Goal: Task Accomplishment & Management: Complete application form

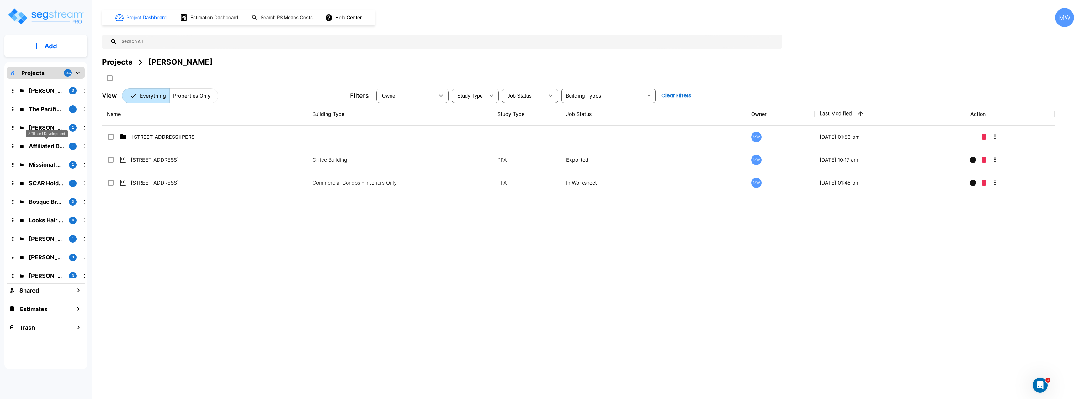
click at [45, 145] on p "Affiliated Development" at bounding box center [46, 146] width 35 height 8
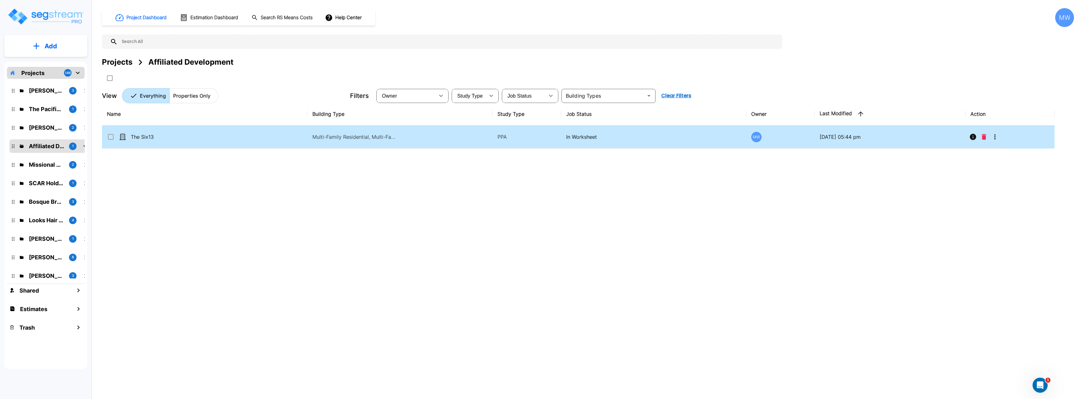
click at [418, 144] on td "Multi-Family Residential, Multi-Family Residential Site" at bounding box center [399, 136] width 185 height 23
checkbox input "true"
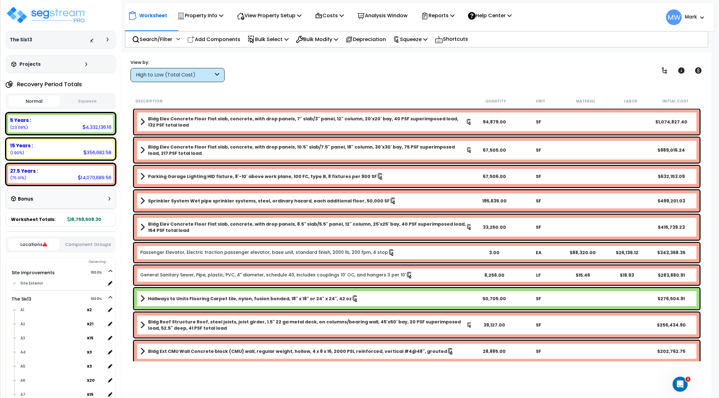
click at [205, 20] on div "Property Info" at bounding box center [200, 15] width 46 height 15
click at [264, 19] on p "View Property Setup" at bounding box center [269, 15] width 65 height 8
click at [250, 45] on link "View Questionnaire" at bounding box center [265, 43] width 62 height 13
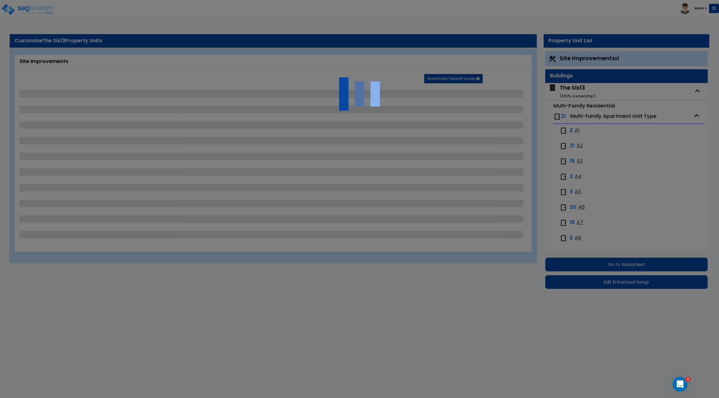
select select "1"
select select "2"
select select "1"
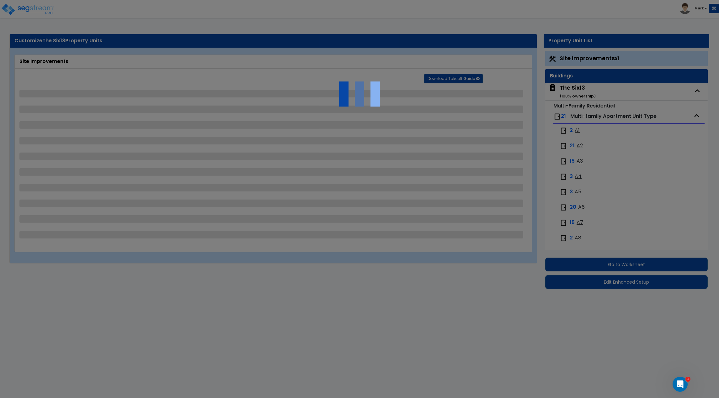
select select "4"
select select "2"
select select "5"
select select "2"
select select "1"
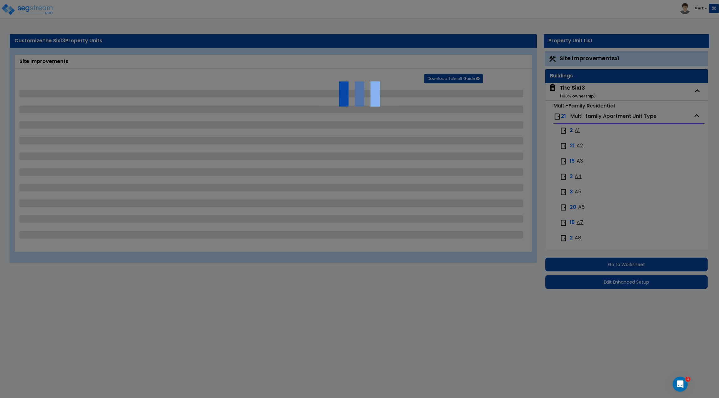
select select "1"
select select "2"
select select "4"
select select "2"
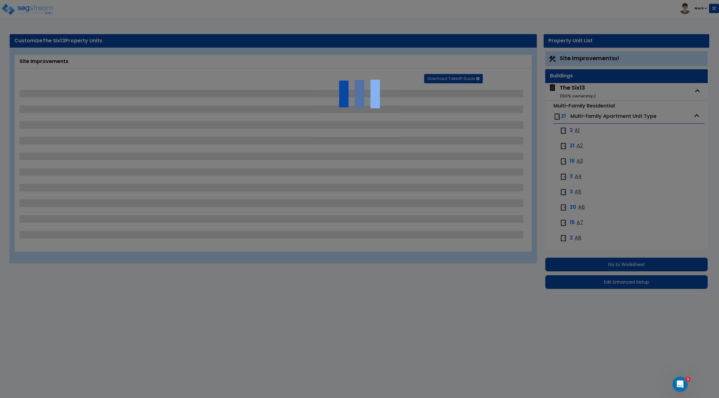
select select "1"
select select "7"
select select "2"
select select "4"
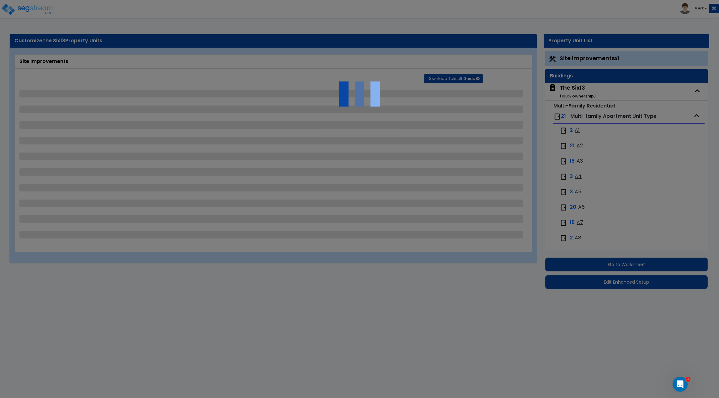
select select "1"
select select "2"
select select "1"
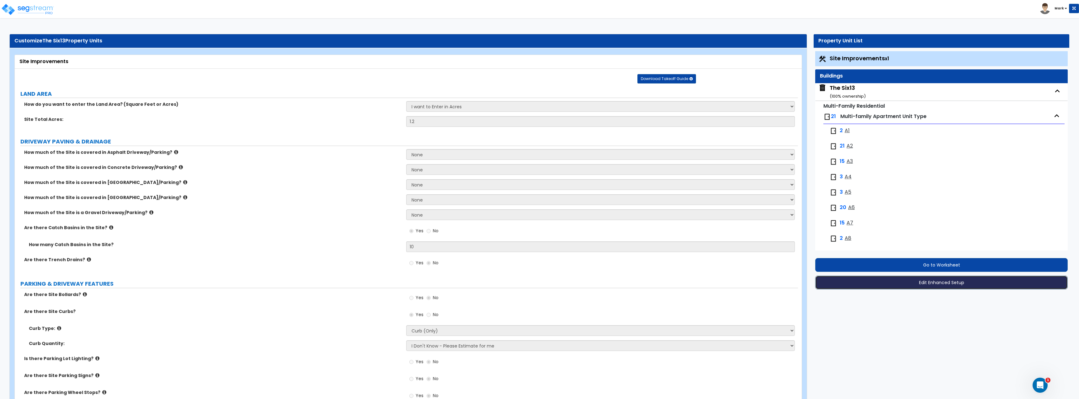
click at [719, 280] on button "Edit Enhanced Setup" at bounding box center [941, 282] width 253 height 14
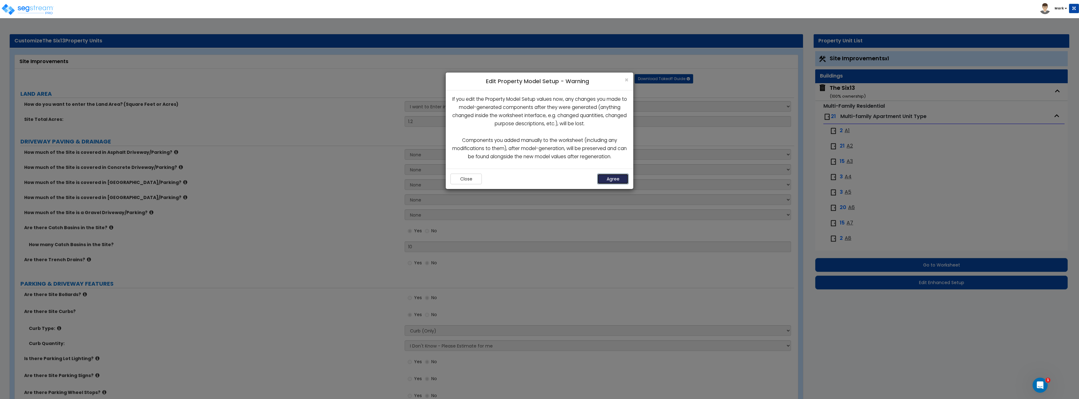
click at [610, 181] on button "Agree" at bounding box center [612, 178] width 31 height 11
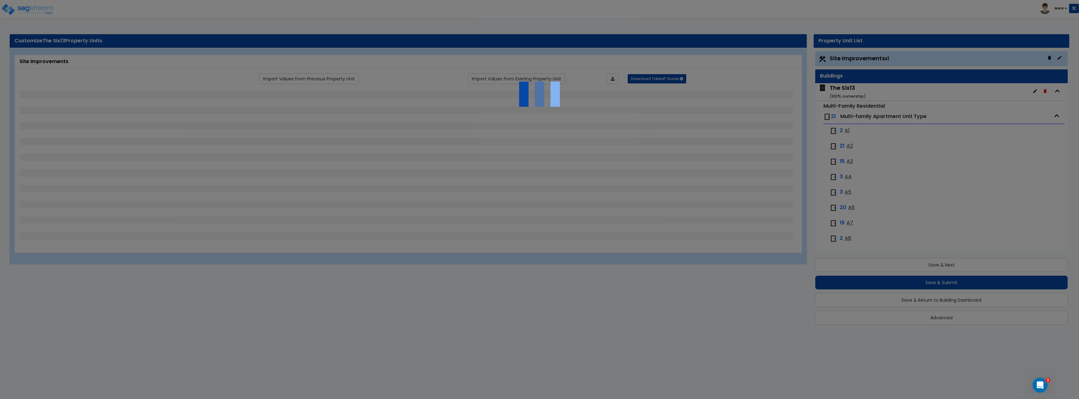
scroll to position [1, 0]
select select "1"
select select "2"
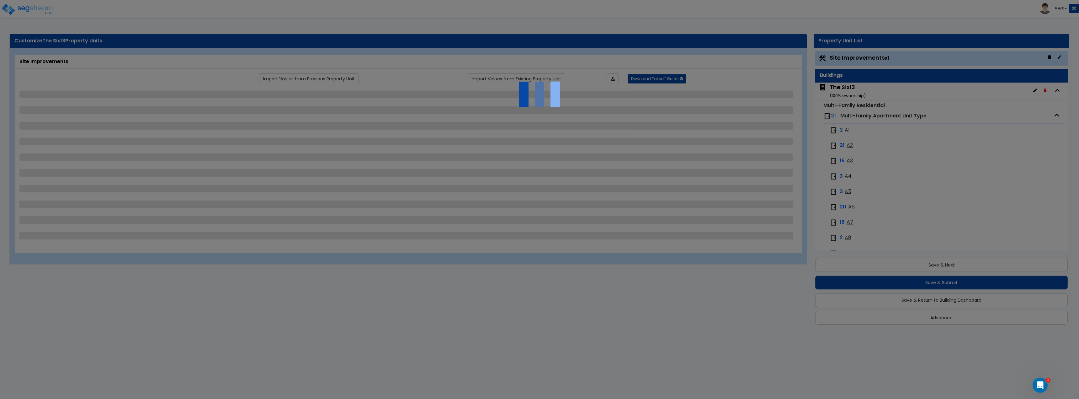
select select "1"
select select "4"
select select "2"
select select "5"
select select "2"
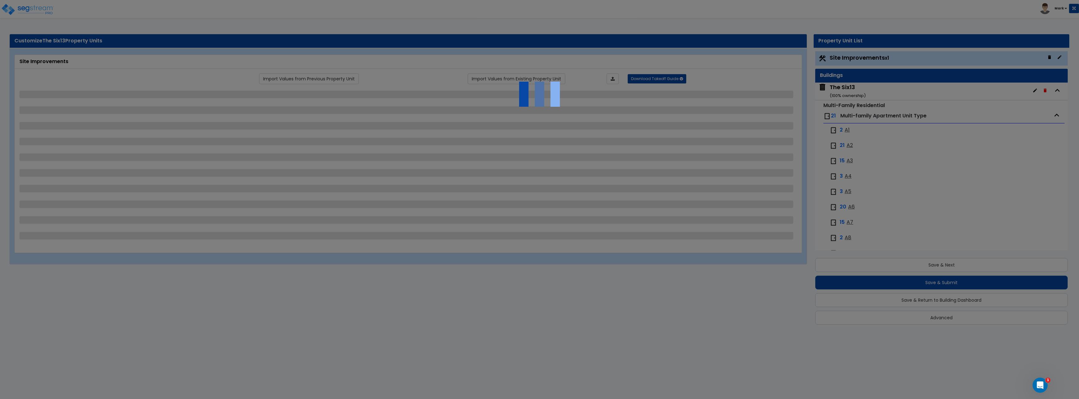
select select "1"
select select "2"
select select "4"
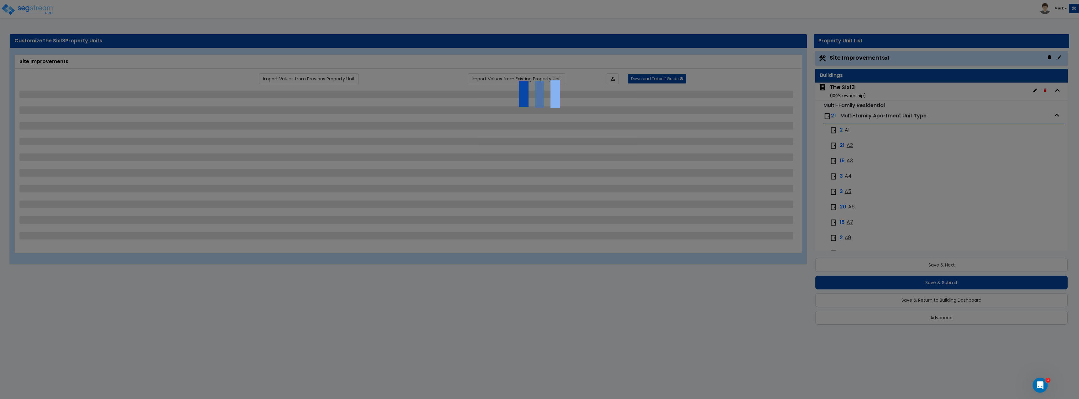
select select "2"
select select "1"
select select "7"
select select "2"
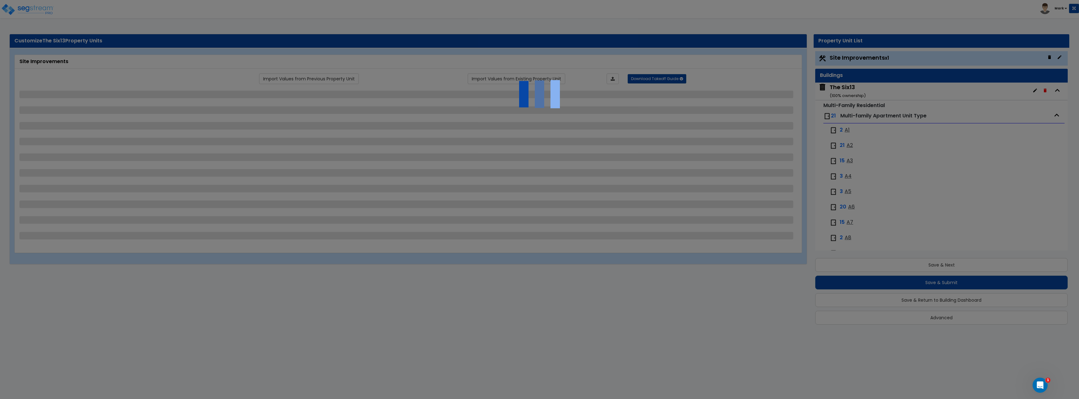
select select "4"
select select "1"
select select "2"
select select "1"
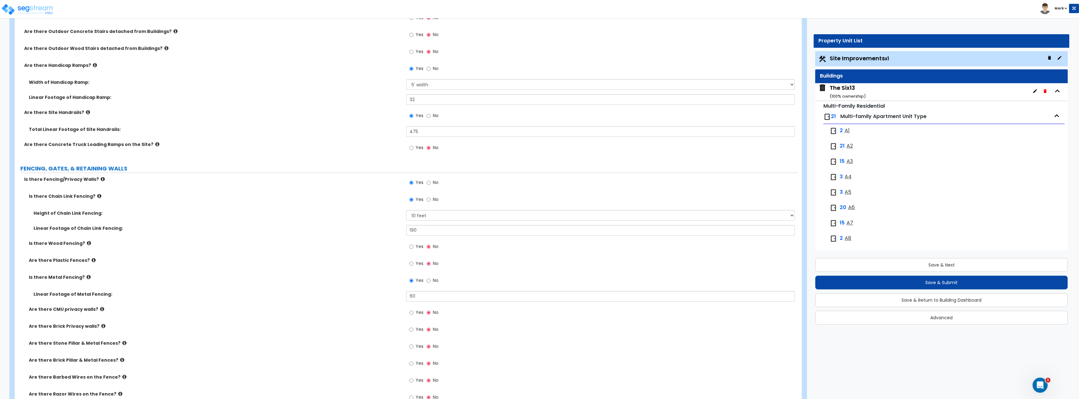
scroll to position [753, 0]
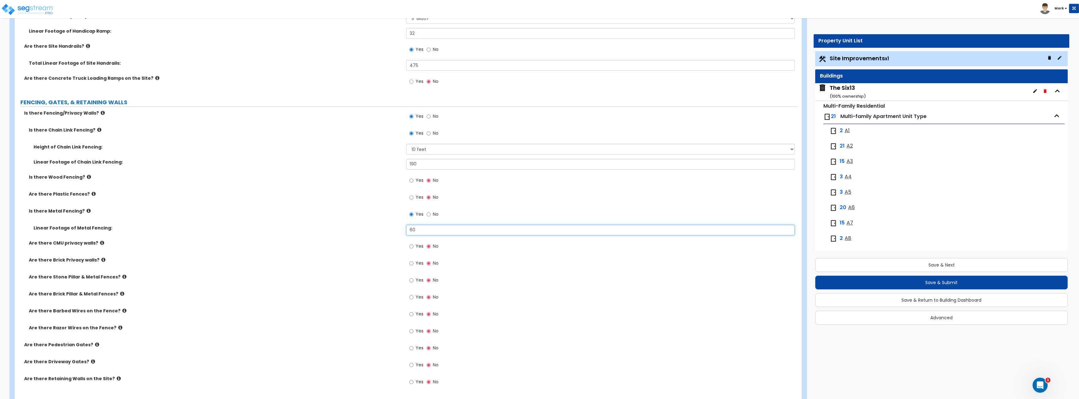
drag, startPoint x: 438, startPoint y: 231, endPoint x: 324, endPoint y: 232, distance: 114.5
click at [324, 232] on div "Linear Footage of Metal Fencing: 60" at bounding box center [406, 232] width 783 height 15
type input "150"
click at [323, 232] on div "Linear Footage of Metal Fencing: 150" at bounding box center [406, 232] width 783 height 15
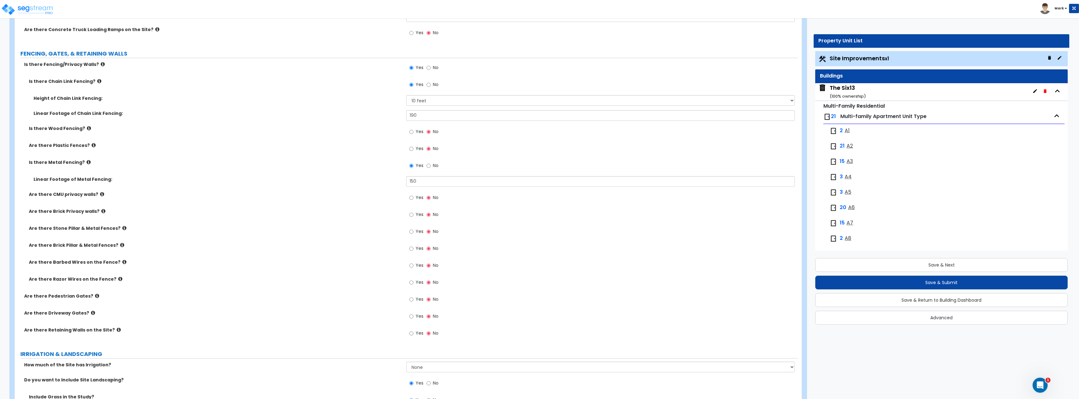
scroll to position [816, 0]
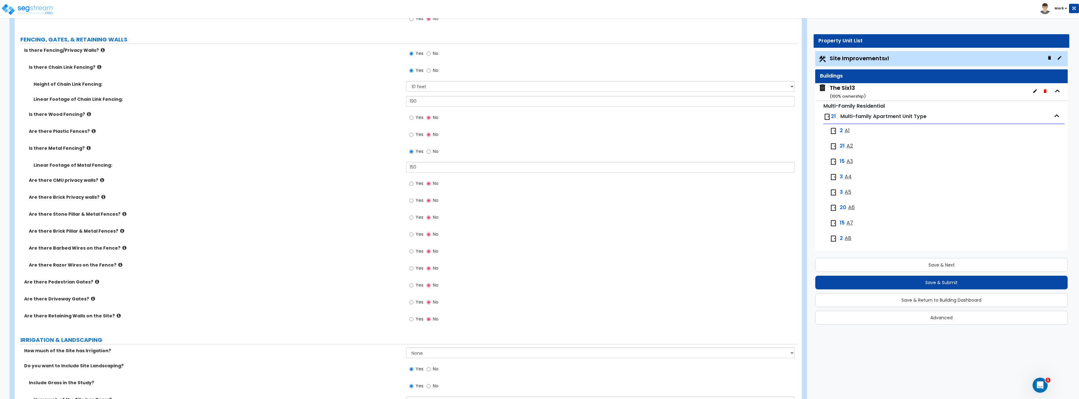
click at [415, 303] on label "Yes" at bounding box center [416, 302] width 14 height 11
click at [413, 303] on input "Yes" at bounding box center [411, 302] width 4 height 7
radio input "true"
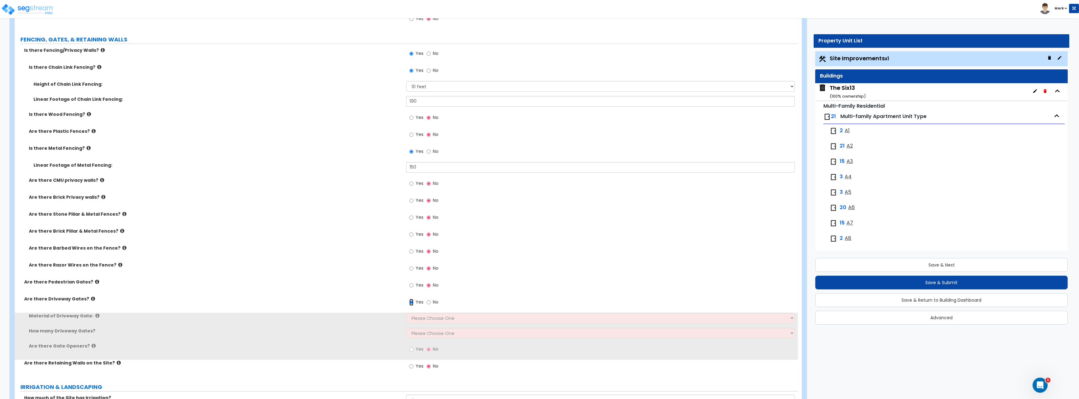
scroll to position [878, 0]
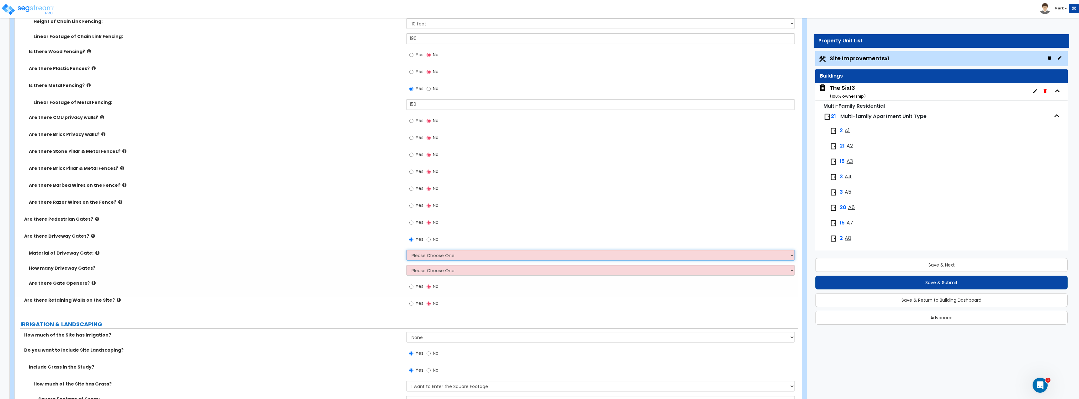
click at [416, 250] on select "Please Choose One Wood Steel" at bounding box center [600, 255] width 388 height 11
select select "2"
click at [406, 250] on select "Please Choose One Wood Steel" at bounding box center [600, 255] width 388 height 11
click at [421, 275] on select "Please Choose One 1 2 3" at bounding box center [600, 270] width 388 height 11
click at [406, 265] on select "Please Choose One 1 2 3" at bounding box center [600, 270] width 388 height 11
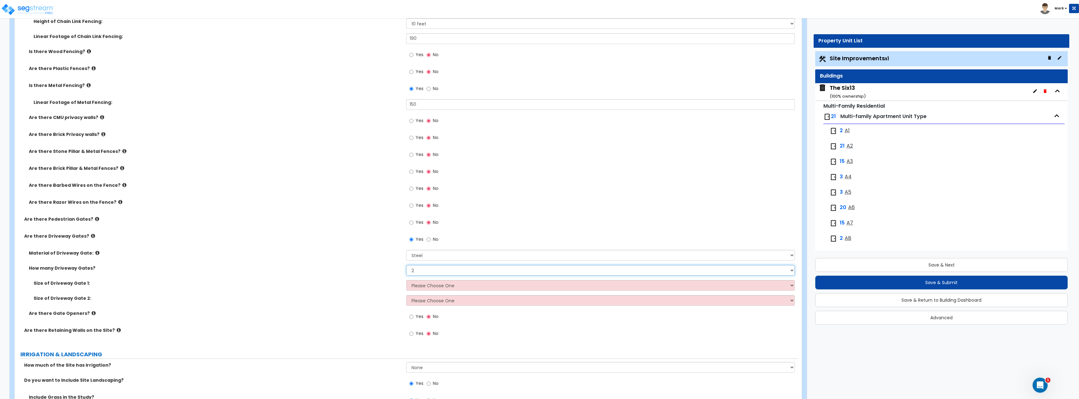
click at [421, 270] on select "Please Choose One 1 2 3" at bounding box center [600, 270] width 388 height 11
click at [406, 265] on select "Please Choose One 1 2 3" at bounding box center [600, 270] width 388 height 11
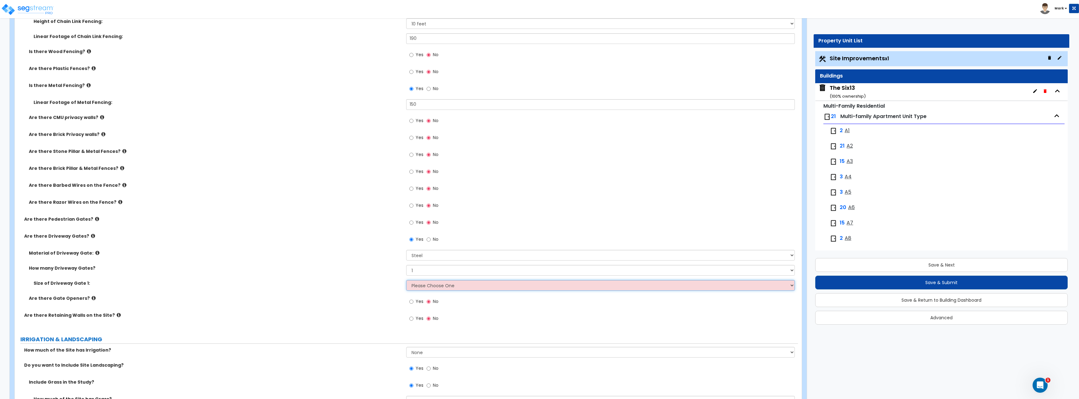
click at [418, 287] on select "Please Choose One 12 feet wide 14 feet wide 16 feet wide" at bounding box center [600, 285] width 388 height 11
click at [418, 272] on select "Please Choose One 1 2 3" at bounding box center [600, 270] width 388 height 11
select select "2"
click at [406, 265] on select "Please Choose One 1 2 3" at bounding box center [600, 270] width 388 height 11
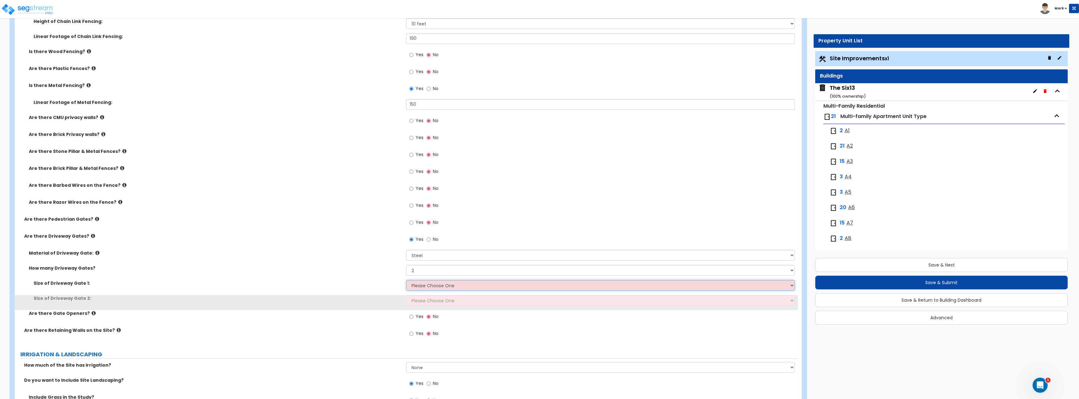
click at [417, 288] on select "Please Choose One 12 feet wide 14 feet wide 16 feet wide" at bounding box center [600, 285] width 388 height 11
select select "2"
click at [406, 280] on select "Please Choose One 12 feet wide 14 feet wide 16 feet wide" at bounding box center [600, 285] width 388 height 11
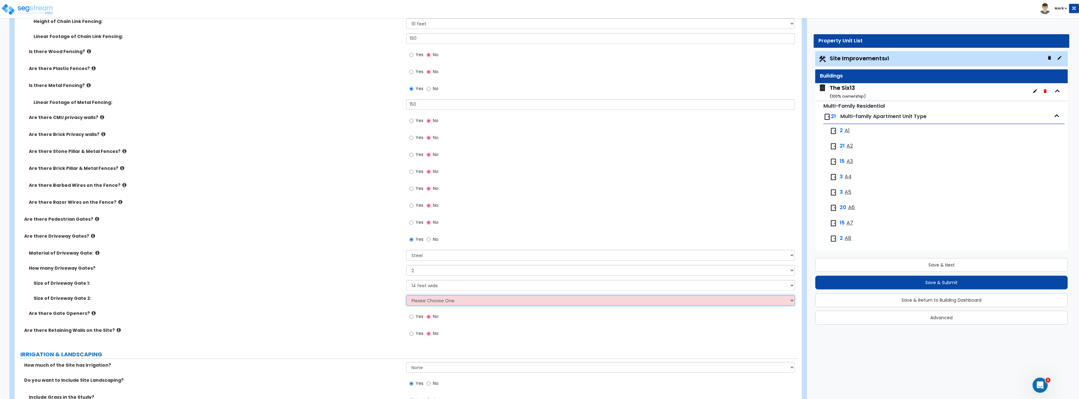
click at [419, 299] on select "Please Choose One 12 feet wide 14 feet wide 16 feet wide" at bounding box center [600, 300] width 388 height 11
select select "2"
click at [406, 295] on select "Please Choose One 12 feet wide 14 feet wide 16 feet wide" at bounding box center [600, 300] width 388 height 11
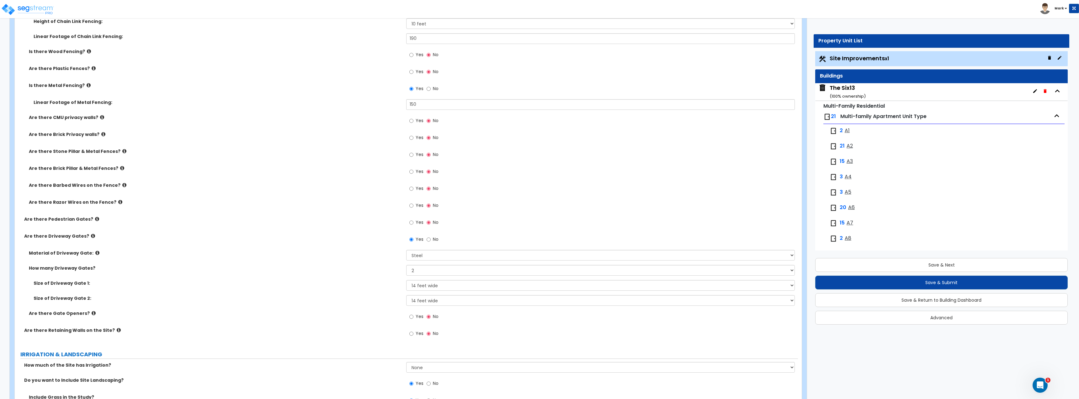
click at [372, 304] on div "Size of Driveway Gate 2: Please Choose One 12 feet wide 14 feet wide 16 feet wi…" at bounding box center [406, 302] width 783 height 15
click at [411, 320] on input "Yes" at bounding box center [411, 316] width 4 height 7
radio input "true"
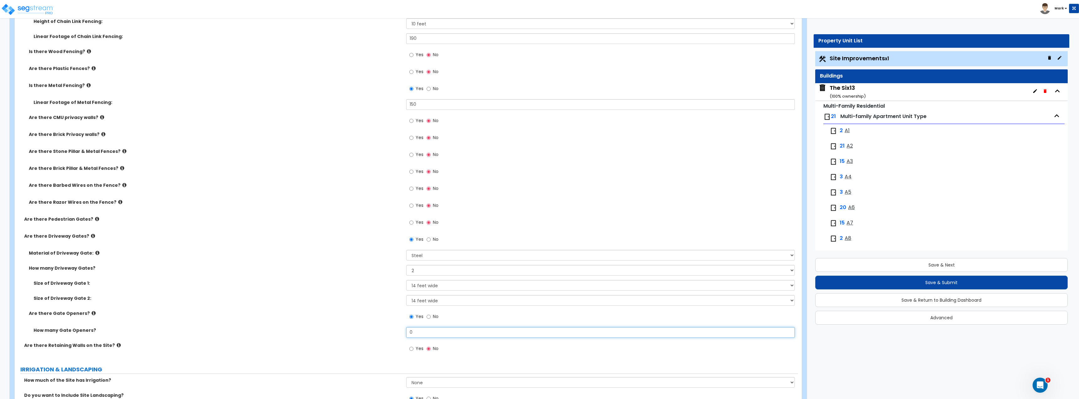
drag, startPoint x: 434, startPoint y: 335, endPoint x: 400, endPoint y: 335, distance: 34.8
click at [401, 335] on div "How many Gate Openers? 0" at bounding box center [406, 334] width 783 height 15
type input "2"
drag, startPoint x: 379, startPoint y: 320, endPoint x: 372, endPoint y: 321, distance: 7.0
click at [372, 321] on div "Are there Gate Openers? Yes No" at bounding box center [406, 318] width 783 height 17
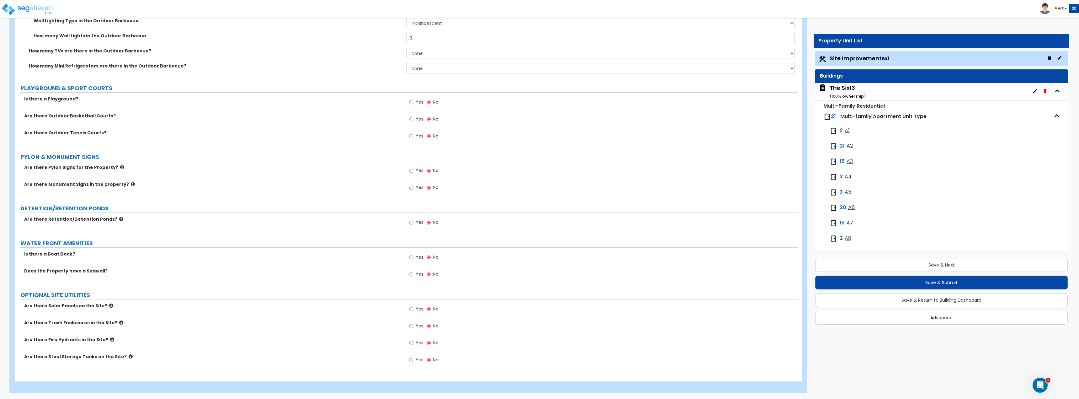
scroll to position [2130, 0]
click at [913, 266] on button "Save & Next" at bounding box center [941, 265] width 253 height 14
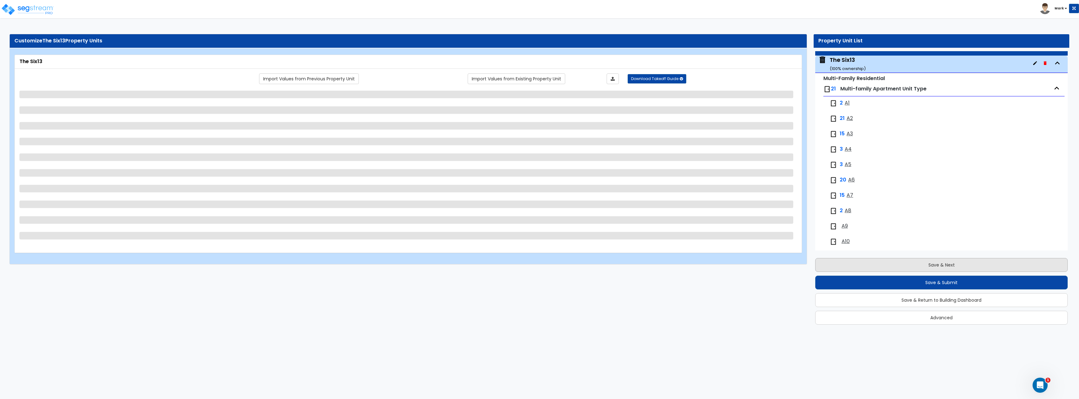
scroll to position [32, 0]
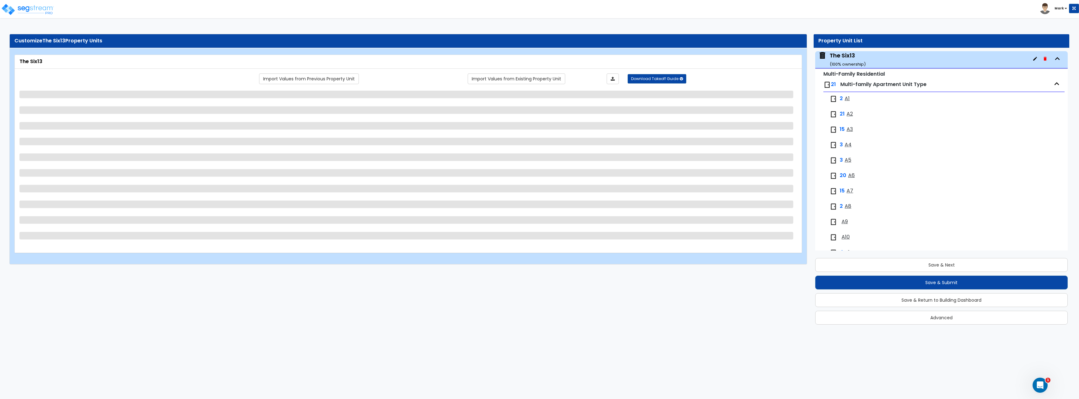
select select "1"
select select "3"
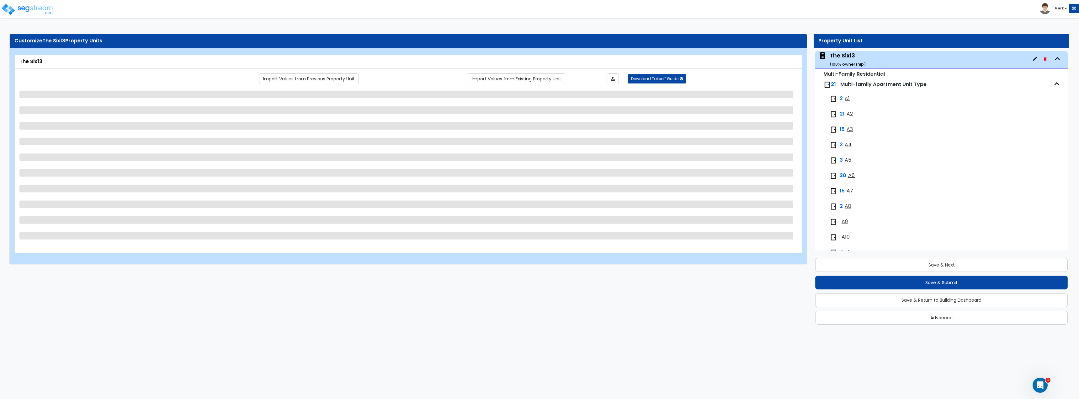
select select "1"
select select "7"
select select "1"
select select "2"
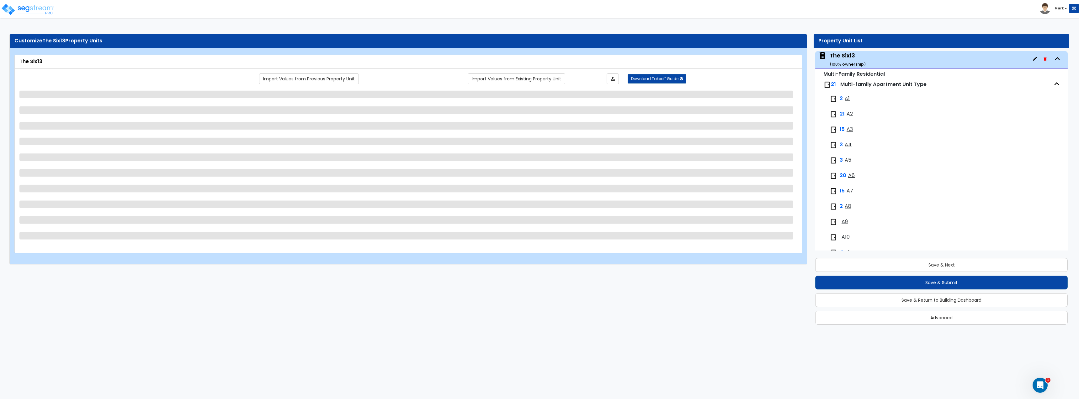
select select "1"
select select "2"
select select "1"
select select "2"
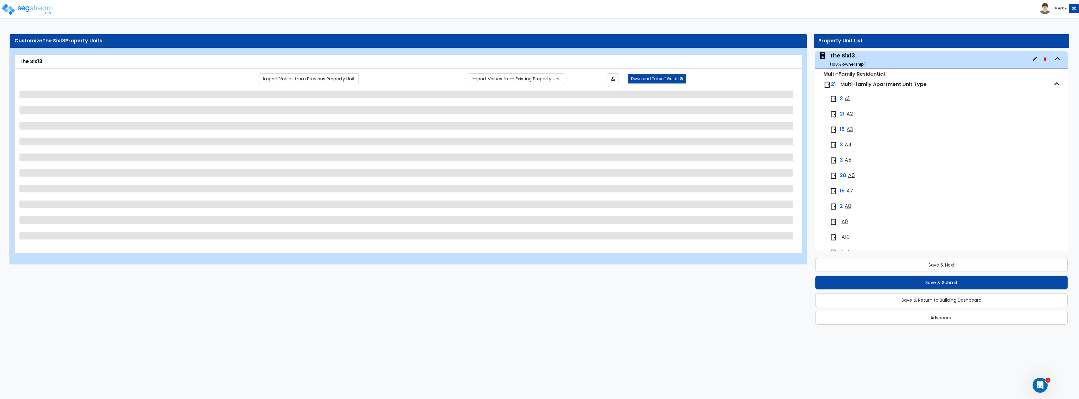
select select "2"
select select "1"
select select "2"
select select "4"
select select "1"
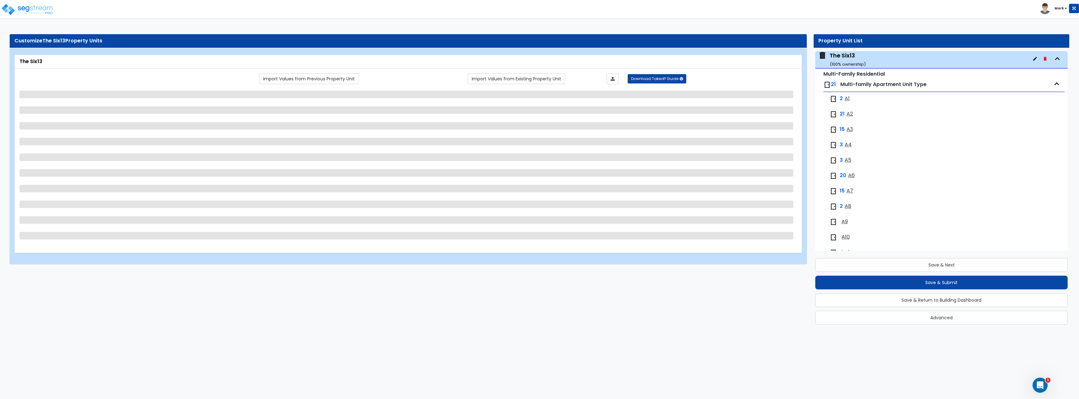
select select "1"
select select "2"
select select "6"
select select "2"
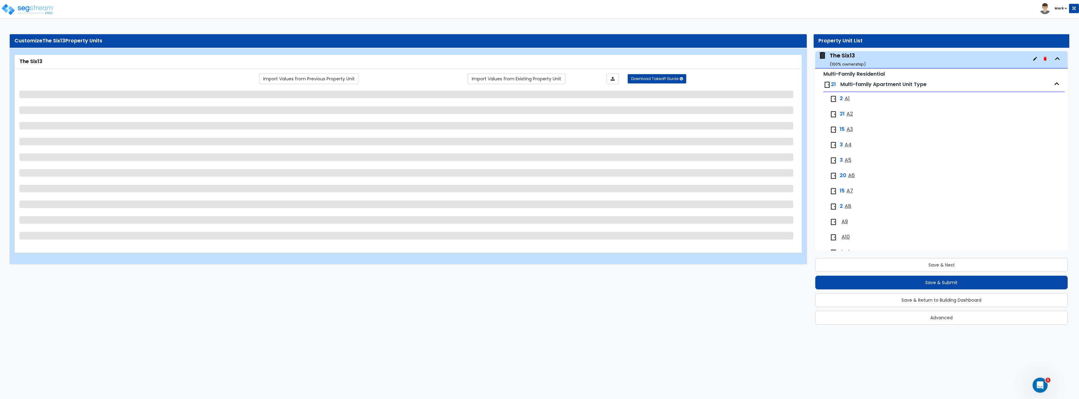
select select "2"
select select "3"
select select "1"
select select "8"
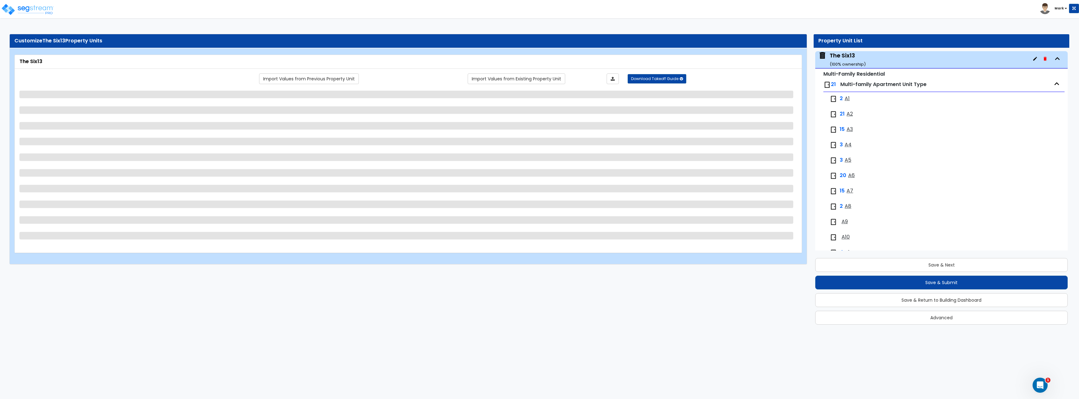
select select "1"
select select "8"
select select "6"
select select "1"
select select "2"
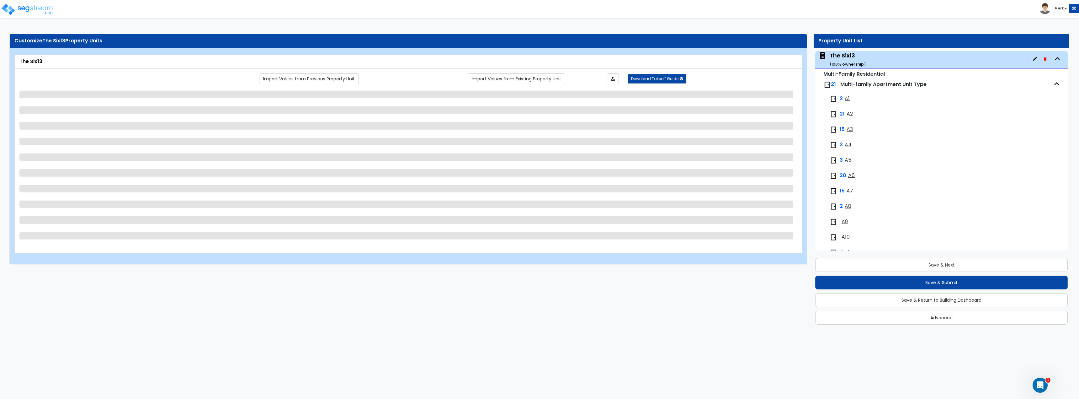
select select "5"
select select "2"
select select "1"
select select "4"
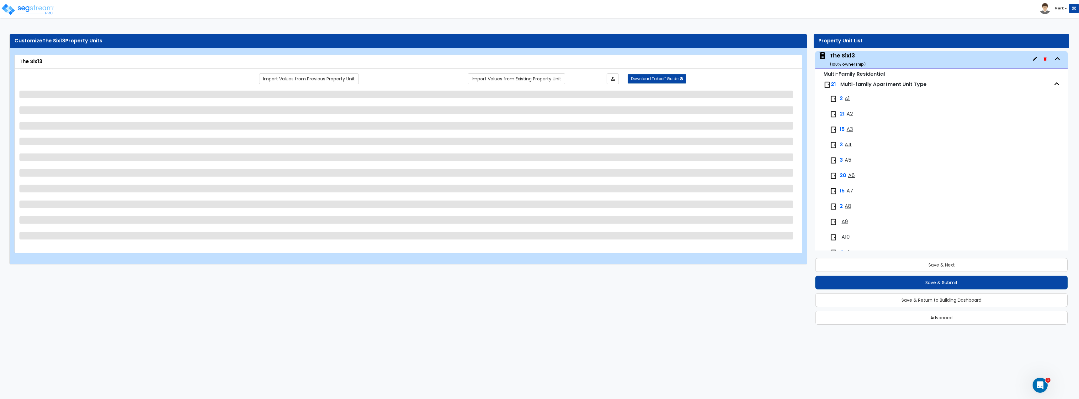
select select "1"
select select "3"
select select "2"
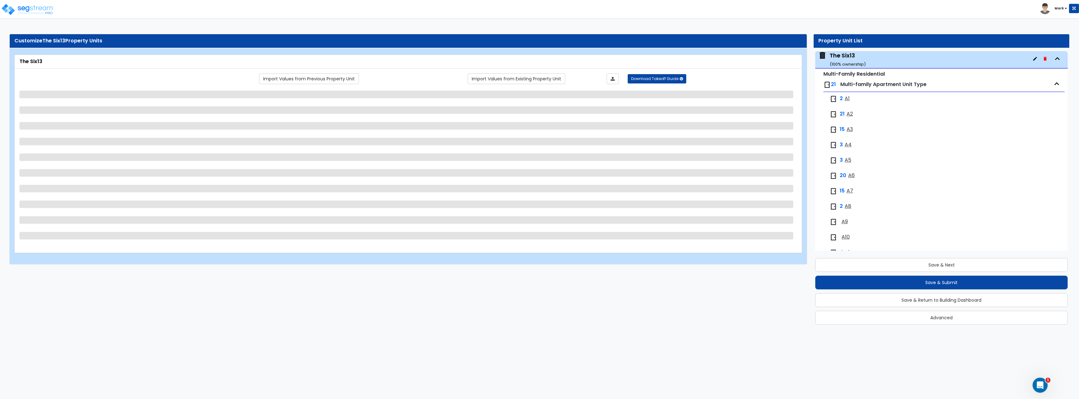
select select "1"
select select "2"
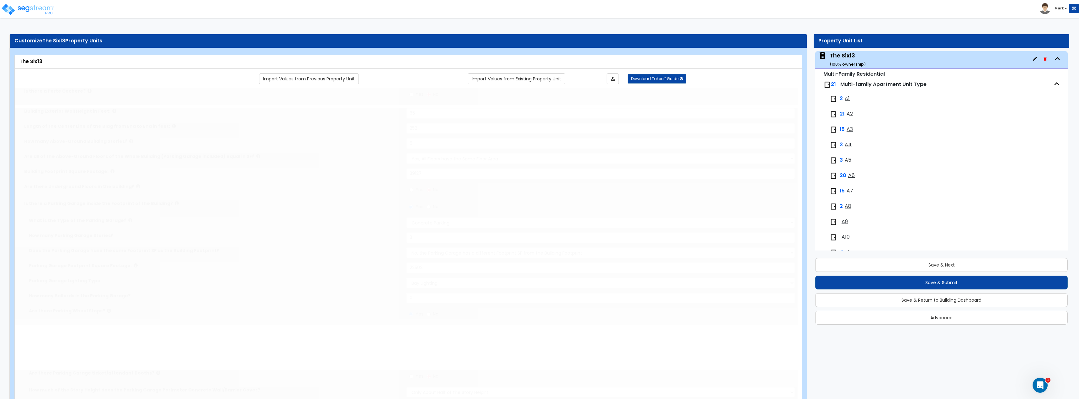
select select "1"
type input "287"
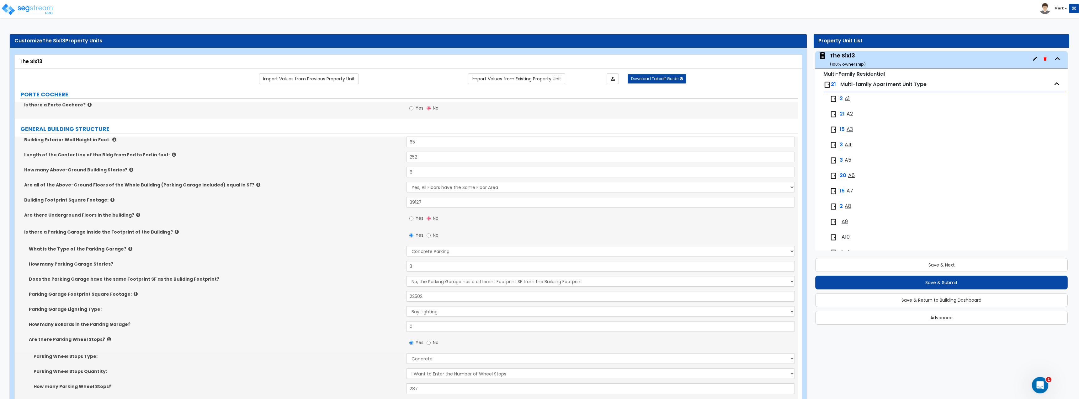
click at [1040, 383] on icon "Open Intercom Messenger" at bounding box center [1039, 384] width 10 height 10
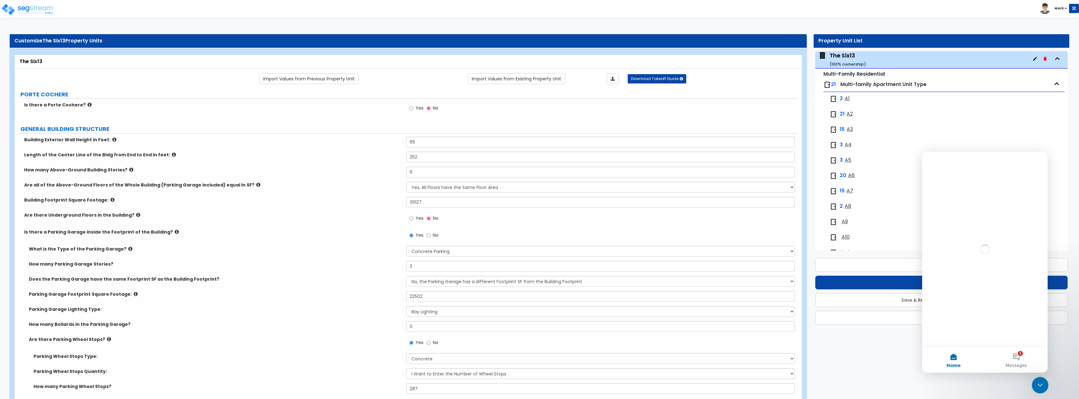
scroll to position [0, 0]
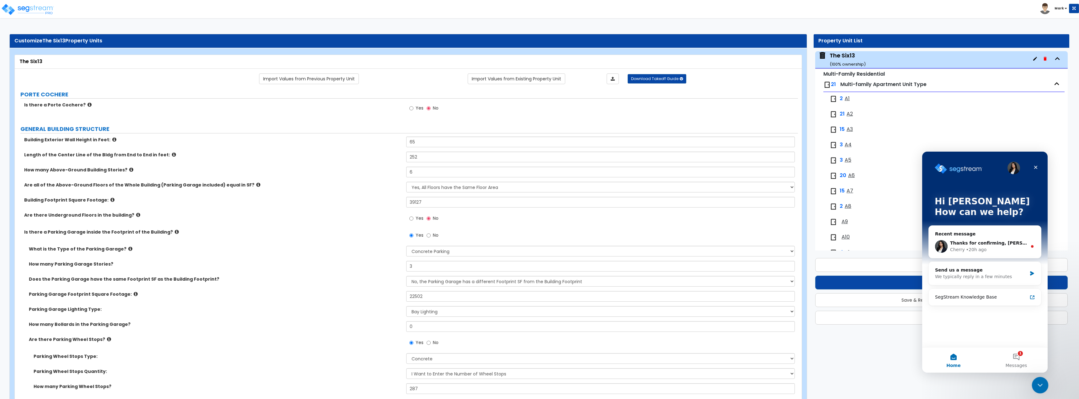
drag, startPoint x: 1047, startPoint y: 373, endPoint x: 1047, endPoint y: 381, distance: 8.5
click at [1046, 383] on div "Close Intercom Messenger" at bounding box center [1039, 383] width 15 height 15
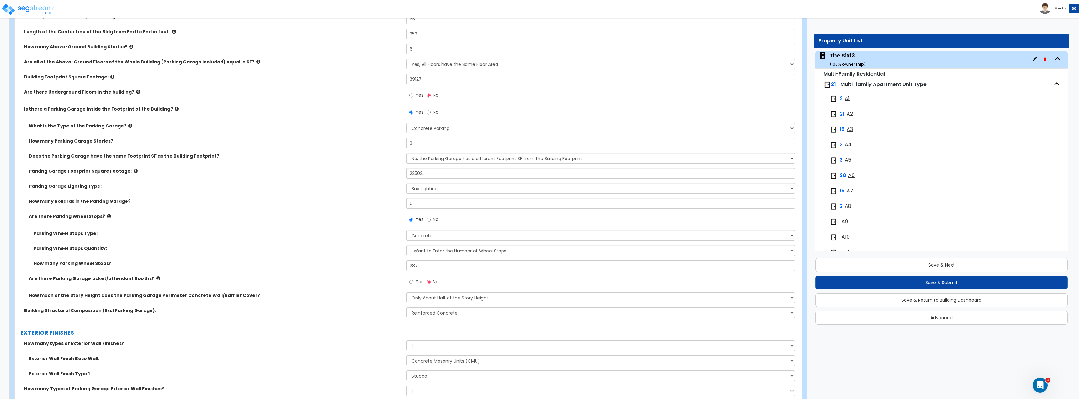
scroll to position [125, 0]
drag, startPoint x: 426, startPoint y: 200, endPoint x: 296, endPoint y: 198, distance: 130.8
click at [296, 198] on div "How many Bollards in the Parking Garage? 0" at bounding box center [406, 202] width 783 height 15
type input "21"
click at [298, 202] on div "How many Bollards in the Parking Garage? 21" at bounding box center [406, 202] width 783 height 15
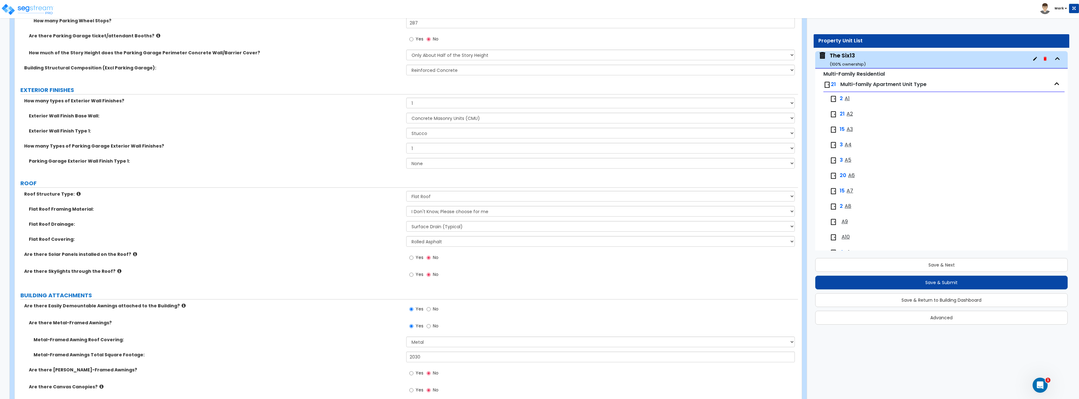
scroll to position [376, 0]
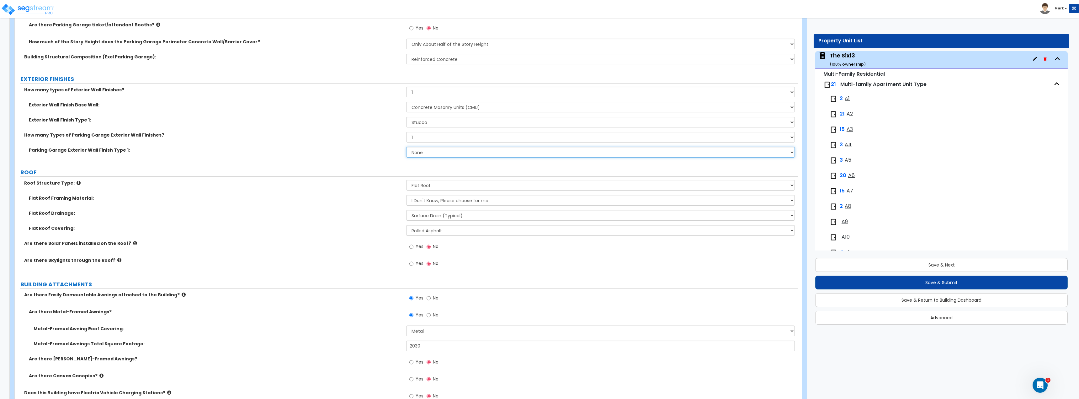
click at [422, 156] on select "None Paint Finish Stucco Finish Stone Veneer Brick Veneer Metal Composite Panel…" at bounding box center [600, 152] width 388 height 11
click at [406, 147] on select "None Paint Finish Stucco Finish Stone Veneer Brick Veneer Metal Composite Panel…" at bounding box center [600, 152] width 388 height 11
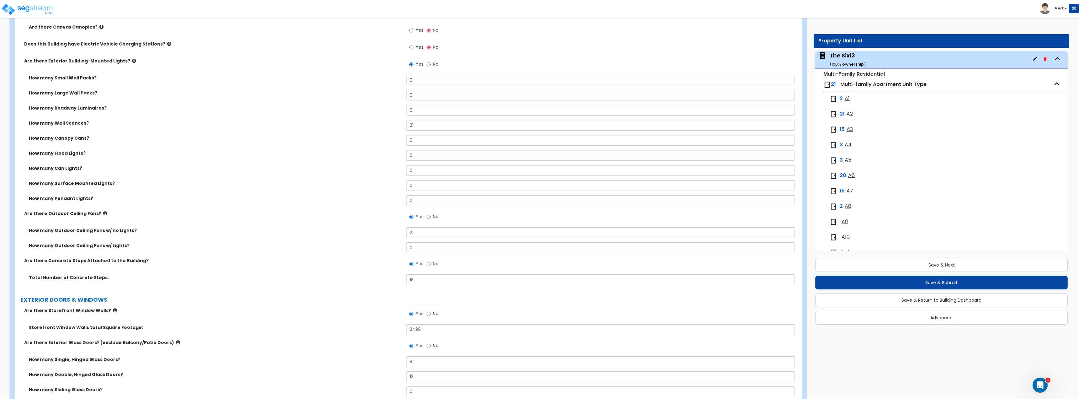
scroll to position [722, 0]
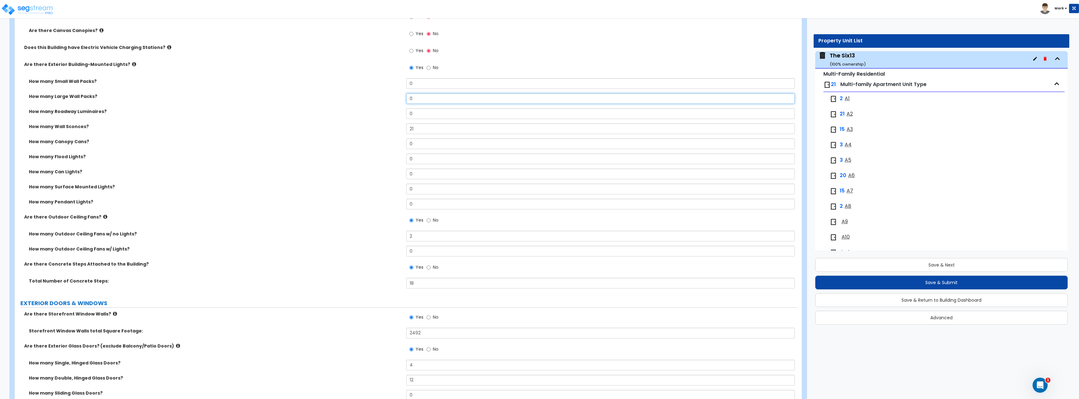
drag, startPoint x: 422, startPoint y: 100, endPoint x: 395, endPoint y: 99, distance: 26.4
click at [395, 99] on div "How many Large Wall Packs? 0" at bounding box center [406, 100] width 783 height 15
type input "21"
drag, startPoint x: 425, startPoint y: 125, endPoint x: 385, endPoint y: 126, distance: 40.2
click at [385, 126] on div "How many Wall Sconces? 21" at bounding box center [406, 130] width 783 height 15
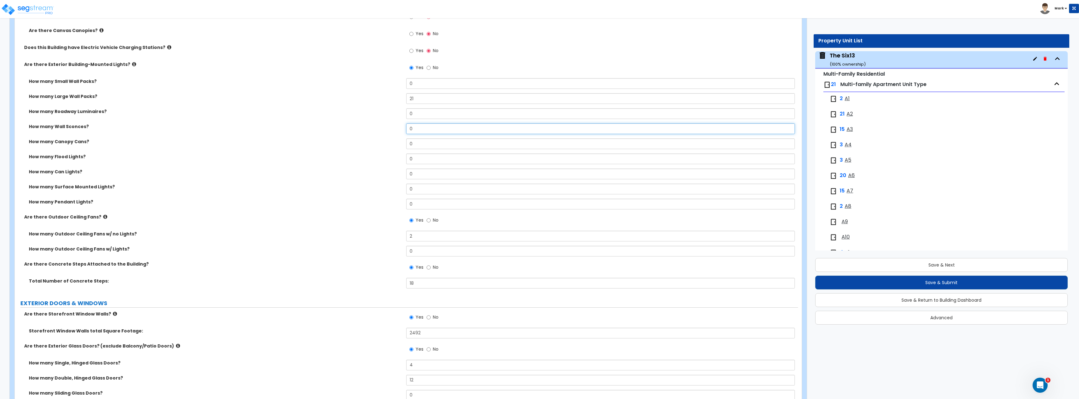
type input "0"
drag, startPoint x: 424, startPoint y: 84, endPoint x: 375, endPoint y: 87, distance: 49.4
click at [376, 86] on div "How many Small Wall Packs? 0" at bounding box center [406, 85] width 783 height 15
type input "1"
drag, startPoint x: 429, startPoint y: 129, endPoint x: 379, endPoint y: 130, distance: 50.2
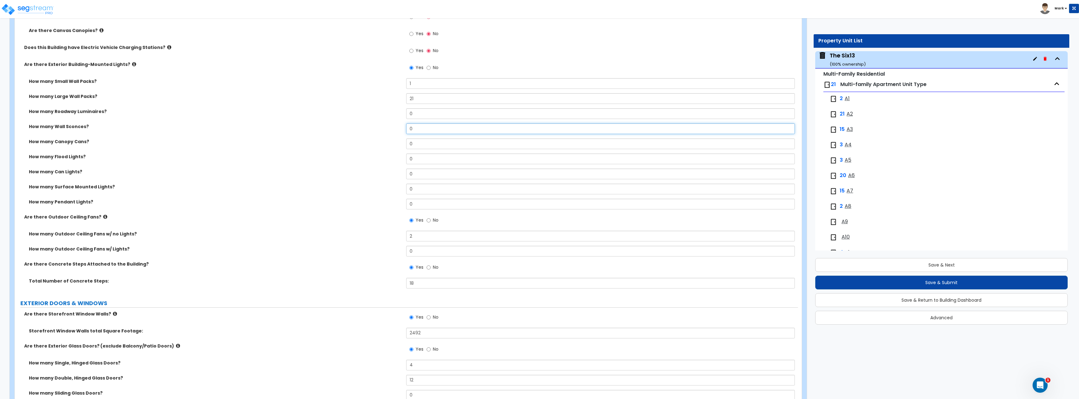
click at [379, 130] on div "How many Wall Sconces? 0" at bounding box center [406, 130] width 783 height 15
type input "21"
drag, startPoint x: 435, startPoint y: 101, endPoint x: 344, endPoint y: 103, distance: 90.7
click at [344, 103] on div "How many Large Wall Packs? 21" at bounding box center [406, 100] width 783 height 15
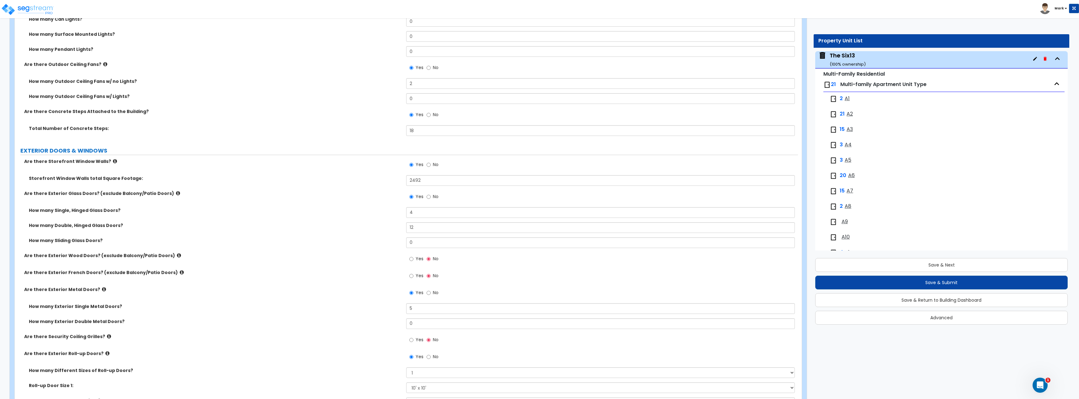
scroll to position [878, 0]
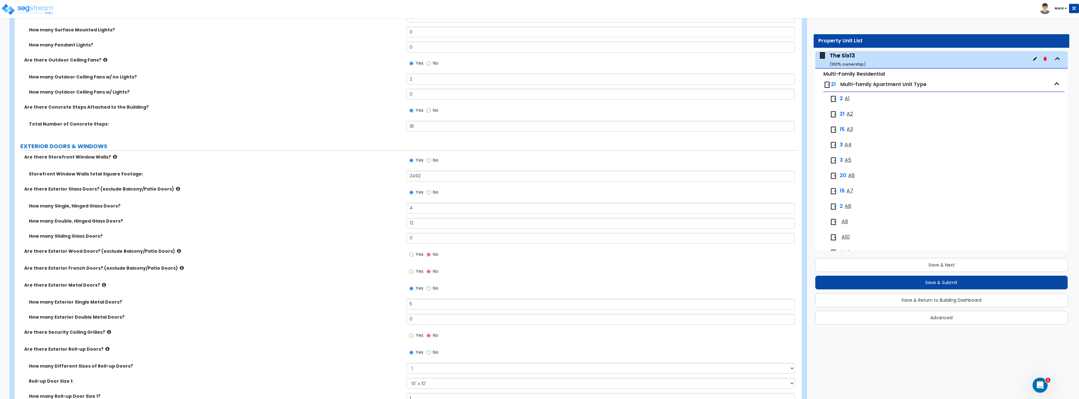
type input "0"
drag, startPoint x: 246, startPoint y: 109, endPoint x: 261, endPoint y: 130, distance: 25.4
click at [247, 110] on label "Are there Concrete Steps Attached to the Building?" at bounding box center [212, 107] width 377 height 6
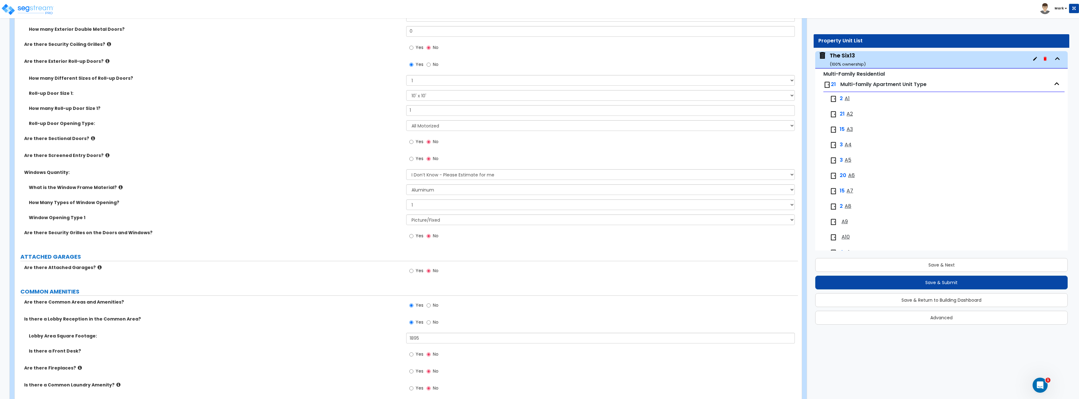
scroll to position [1223, 0]
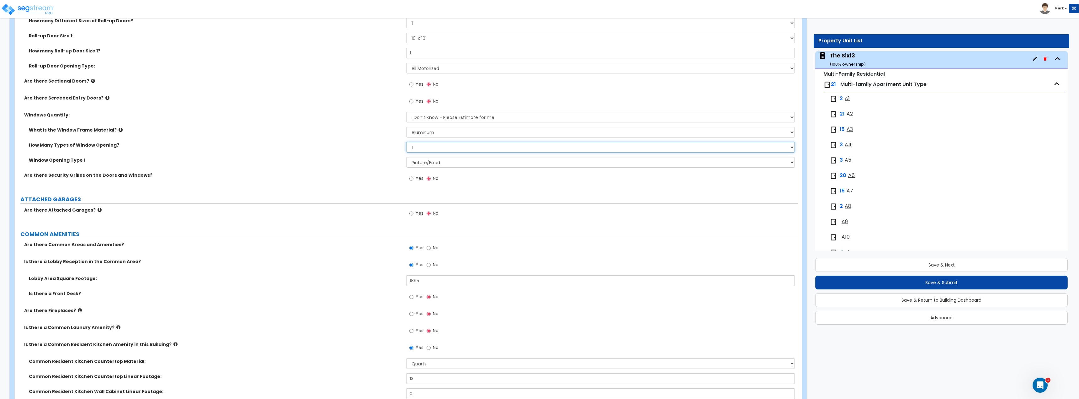
click at [428, 149] on select "Please Choose One 1 2 3 4" at bounding box center [600, 147] width 388 height 11
select select "2"
click at [406, 142] on select "Please Choose One 1 2 3 4" at bounding box center [600, 147] width 388 height 11
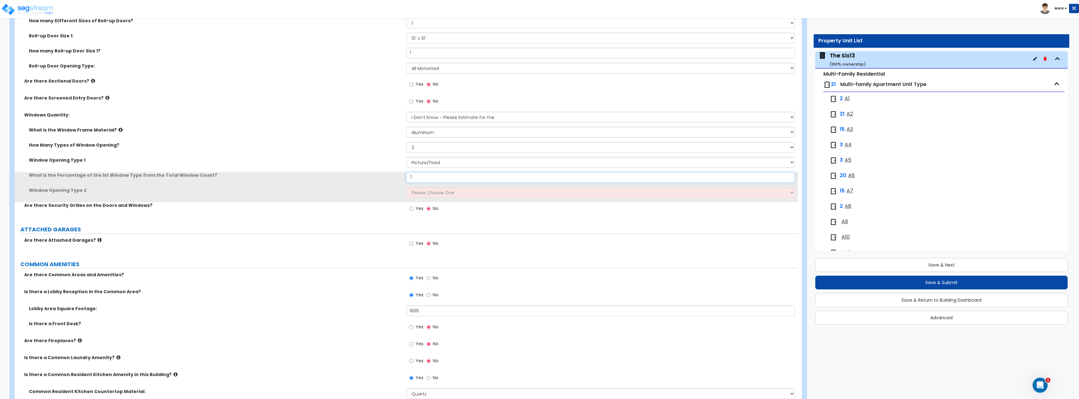
click at [429, 174] on input "0" at bounding box center [600, 177] width 388 height 11
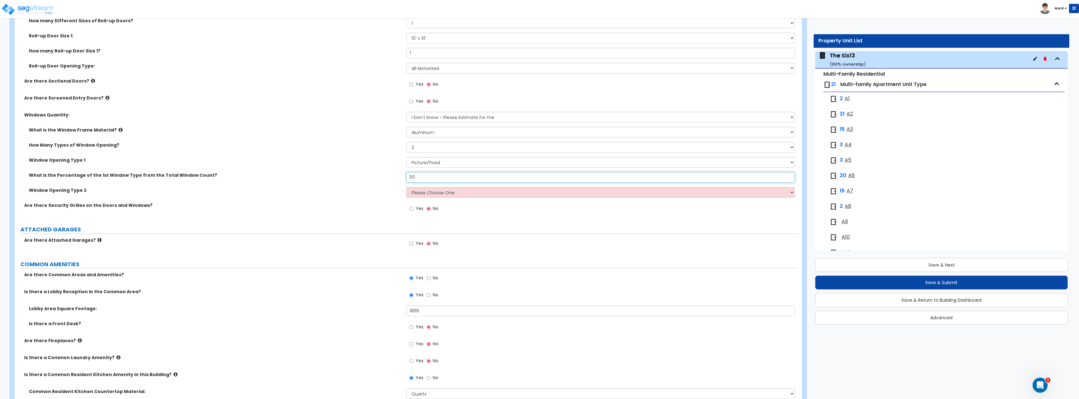
type input "50"
click at [432, 187] on select "Please Choose One Sliding Picture/Fixed Double/Single Hung Awning Swing" at bounding box center [600, 192] width 388 height 11
select select "3"
click at [406, 187] on select "Please Choose One Sliding Picture/Fixed Double/Single Hung Awning Swing" at bounding box center [600, 192] width 388 height 11
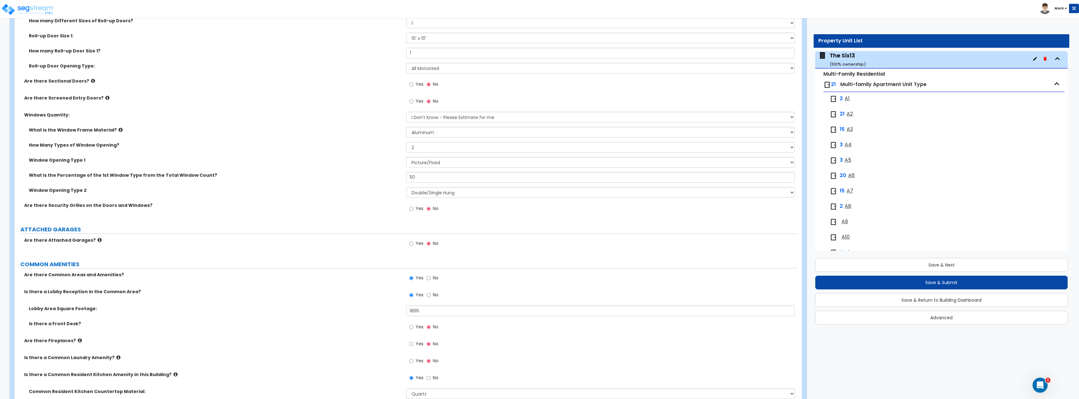
click at [291, 178] on div "What is the Percentage of the 1st Window Type from the Total Window Count? 50" at bounding box center [406, 179] width 783 height 15
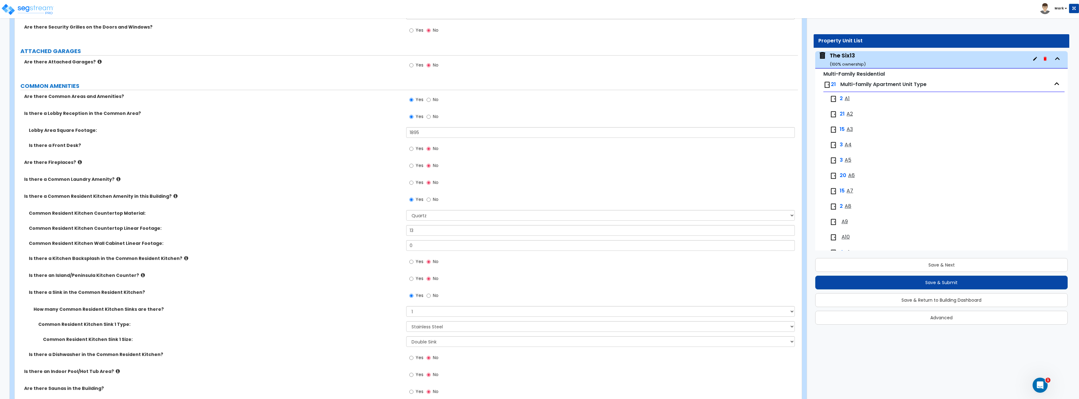
scroll to position [1412, 0]
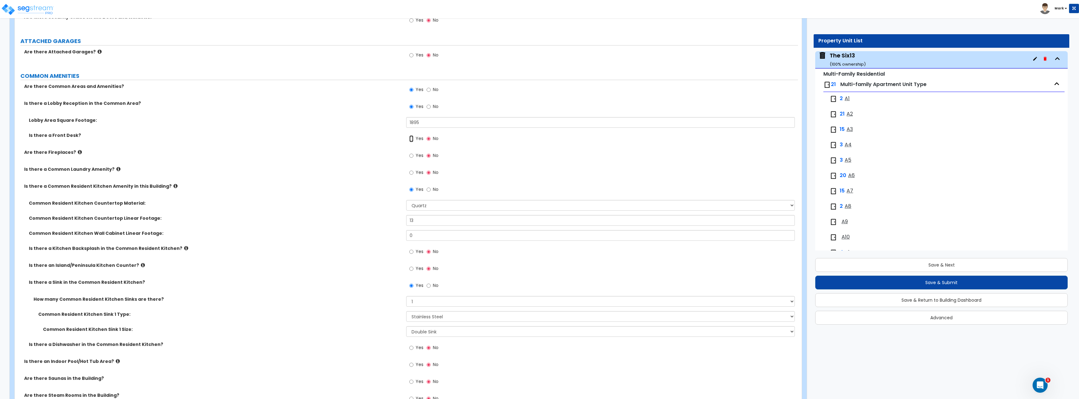
click at [413, 141] on input "Yes" at bounding box center [411, 138] width 4 height 7
radio input "true"
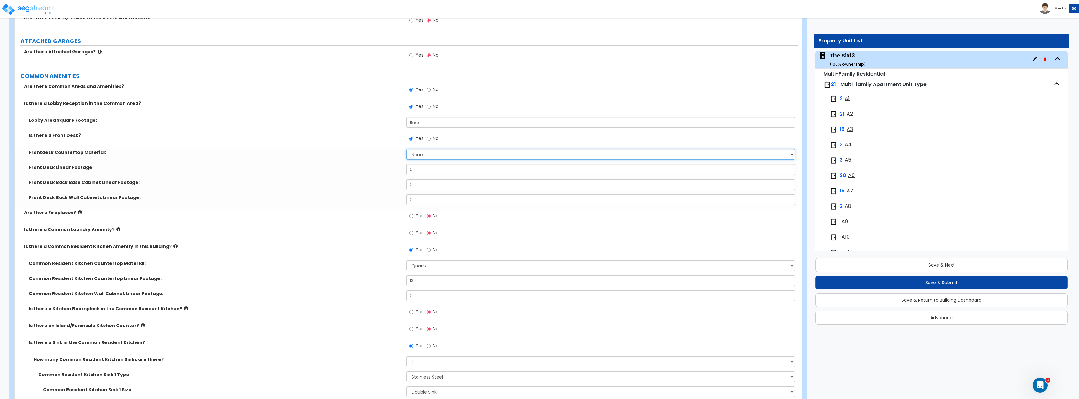
click at [429, 157] on select "None Plastic Laminate Solid Surface Stone Quartz Marble Tile Wood Stainless Ste…" at bounding box center [600, 154] width 388 height 11
select select "2"
click at [406, 149] on select "None Plastic Laminate Solid Surface Stone Quartz Marble Tile Wood Stainless Ste…" at bounding box center [600, 154] width 388 height 11
drag, startPoint x: 425, startPoint y: 171, endPoint x: 270, endPoint y: 180, distance: 154.9
click at [271, 180] on div "Lobby Area Square Footage: 1895 Is there a Front Desk? Yes No Frontdesk Counter…" at bounding box center [406, 163] width 774 height 92
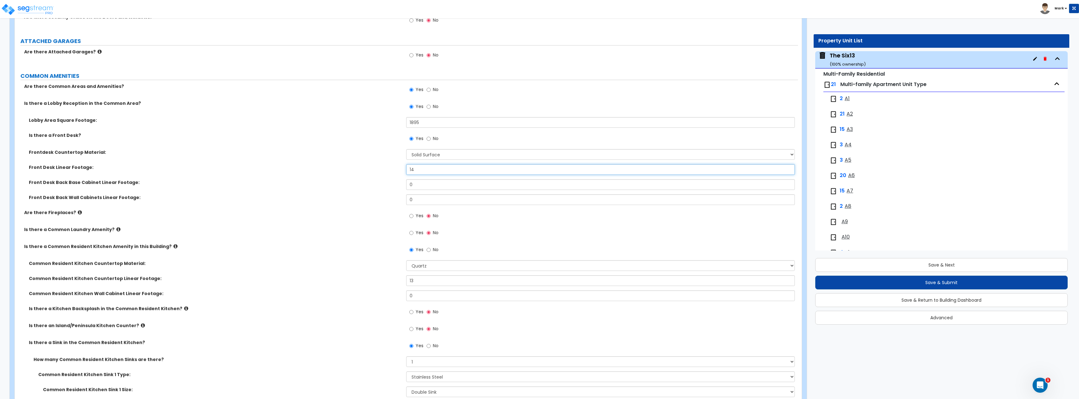
type input "14"
click at [340, 192] on div "Front Desk Back Base Cabinet Linear Footage: 0" at bounding box center [406, 186] width 783 height 15
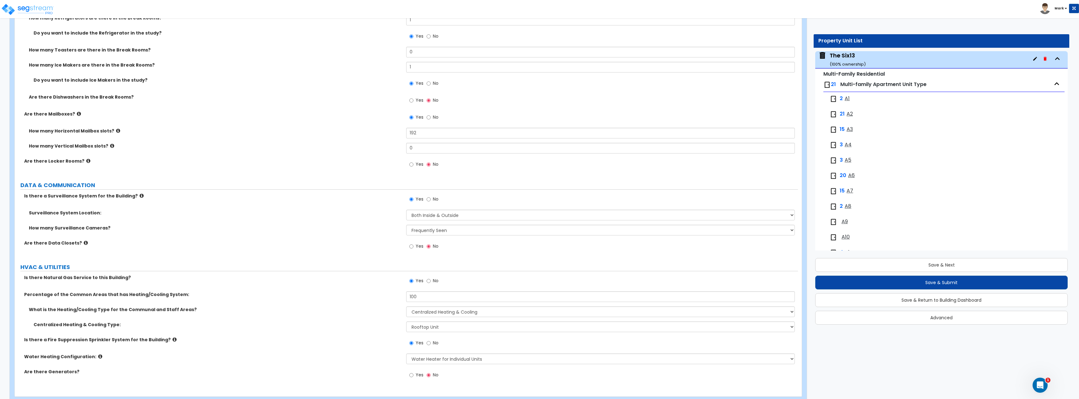
scroll to position [3235, 0]
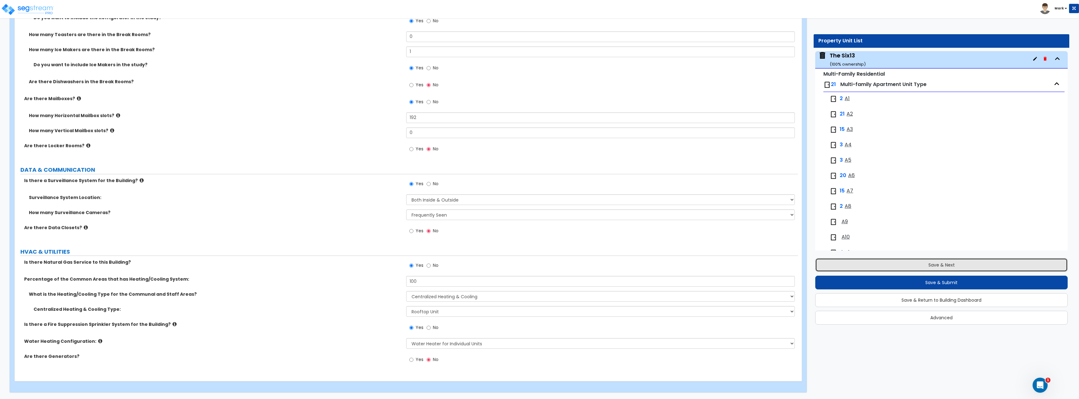
click at [893, 259] on button "Save & Next" at bounding box center [941, 265] width 253 height 14
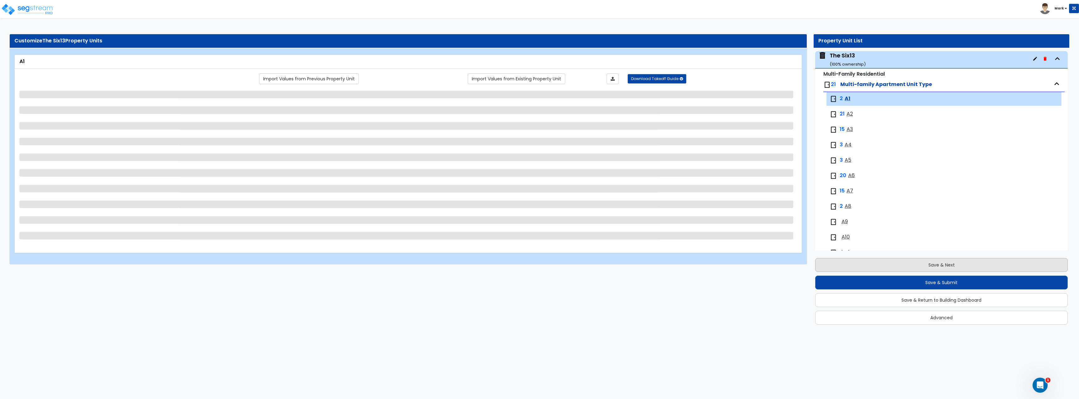
scroll to position [0, 0]
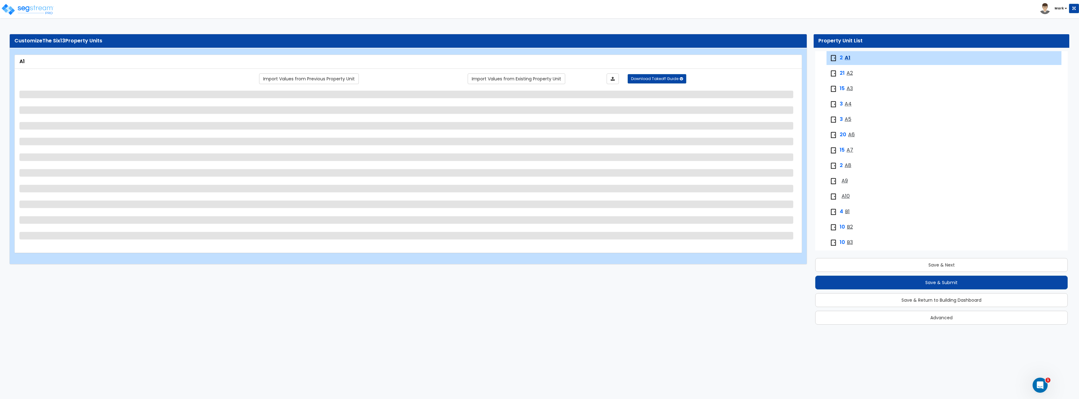
select select "1"
select select "5"
select select "1"
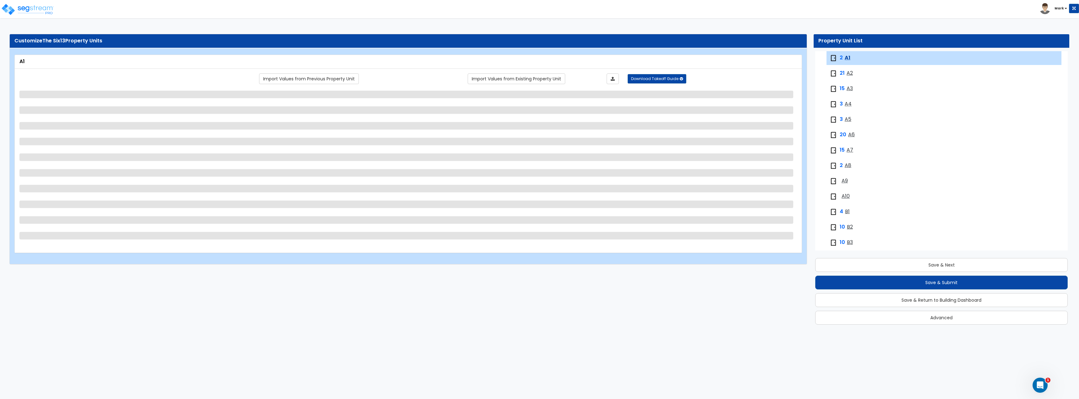
select select "3"
select select "1"
select select "2"
select select "1"
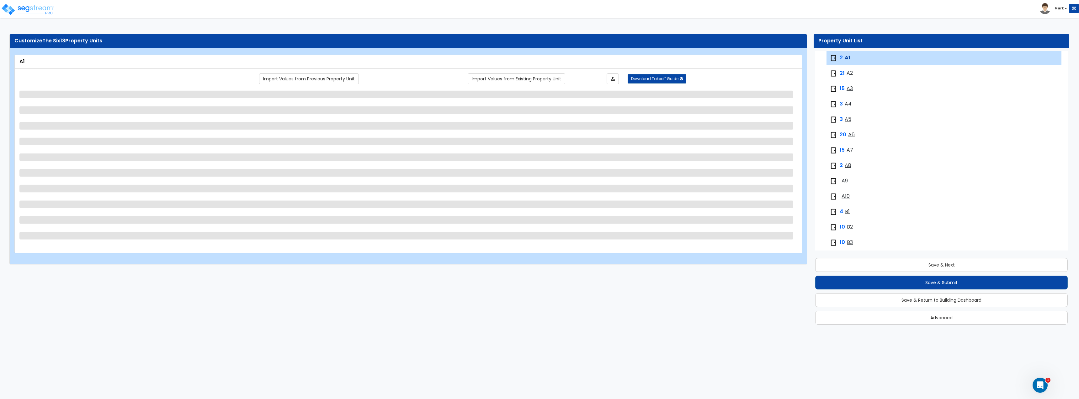
select select "5"
select select "1"
select select "4"
select select "2"
select select "1"
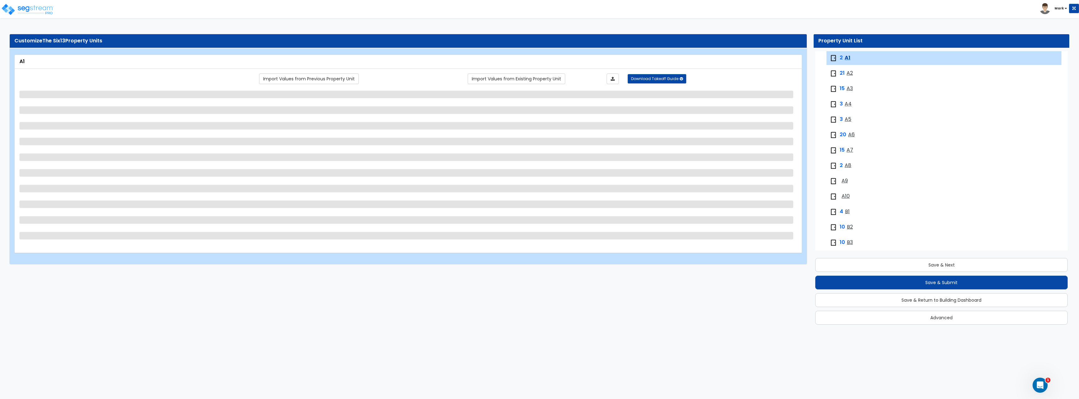
select select "1"
select select "2"
select select "5"
select select "1"
select select "2"
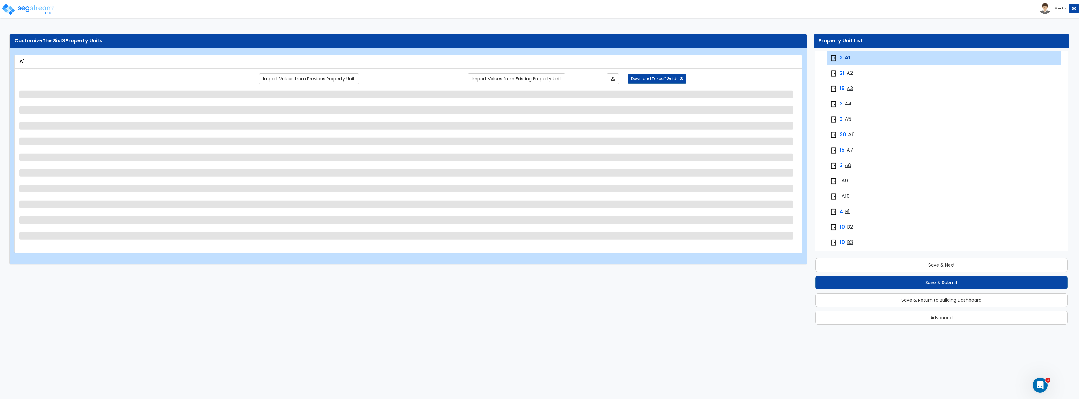
select select "2"
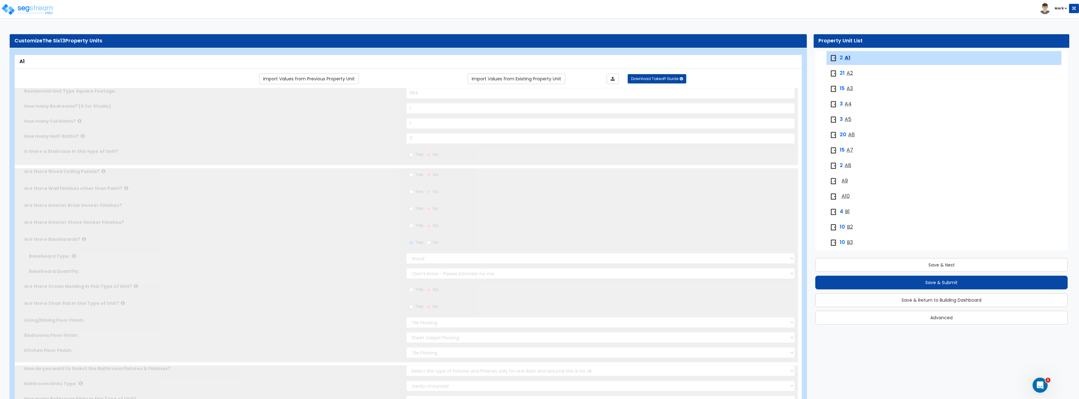
select select "4"
type input "6"
select select "6"
radio input "true"
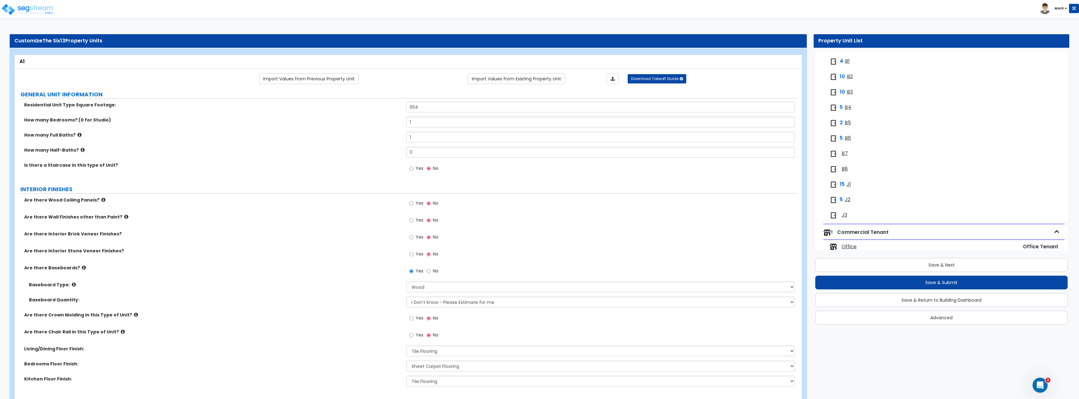
scroll to position [233, 0]
click at [846, 236] on span "Office" at bounding box center [849, 236] width 15 height 7
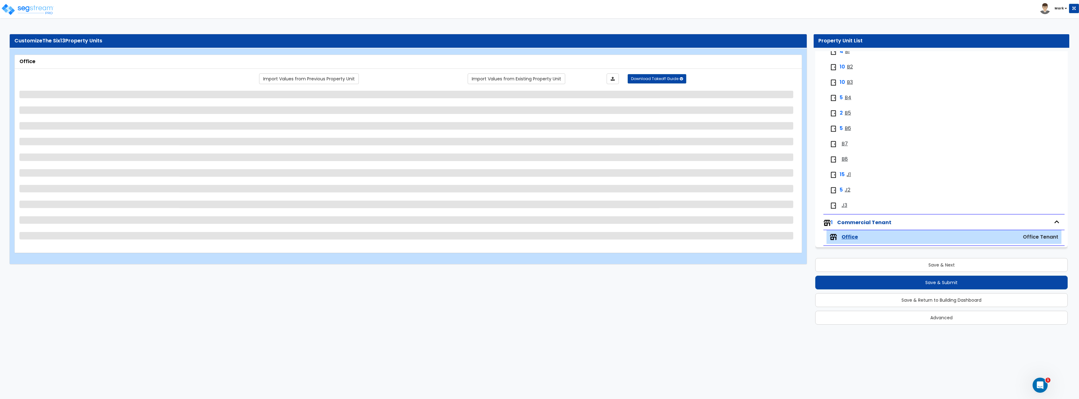
select select "4"
select select "1"
select select "2"
select select "7"
select select "1"
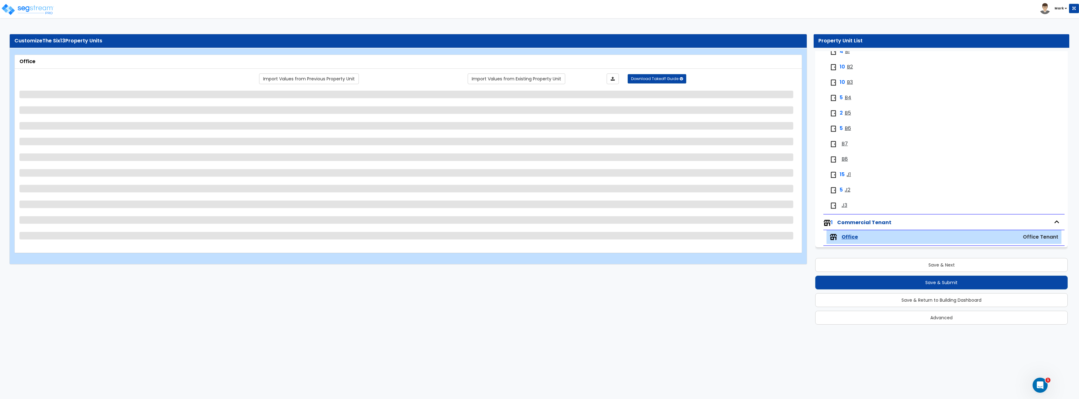
select select "3"
select select "1"
select select "2"
select select "1"
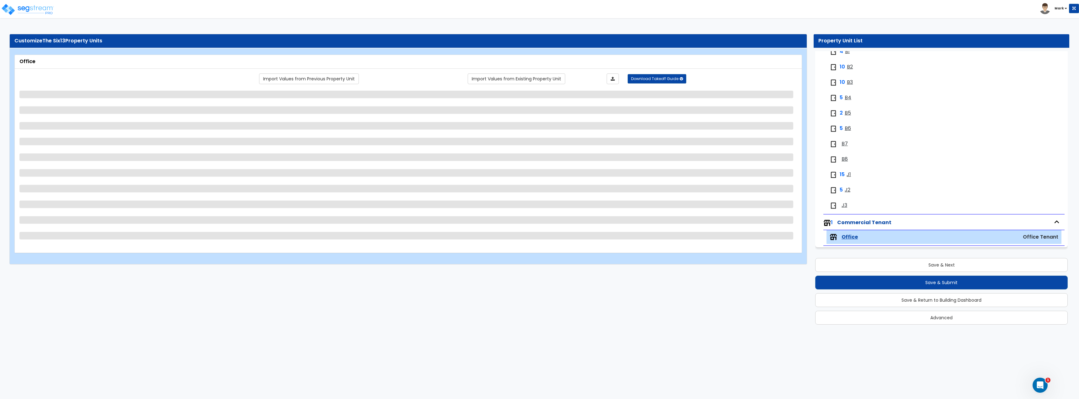
select select "1"
select select "4"
select select "2"
select select "1"
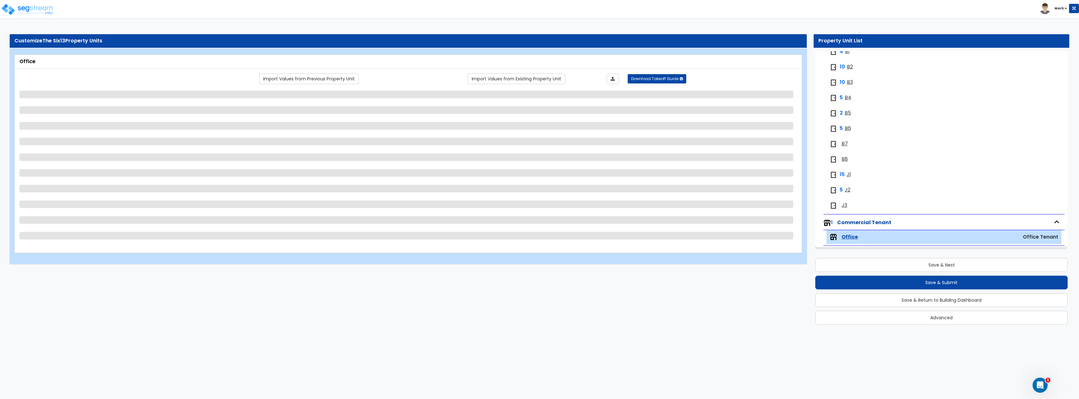
select select "2"
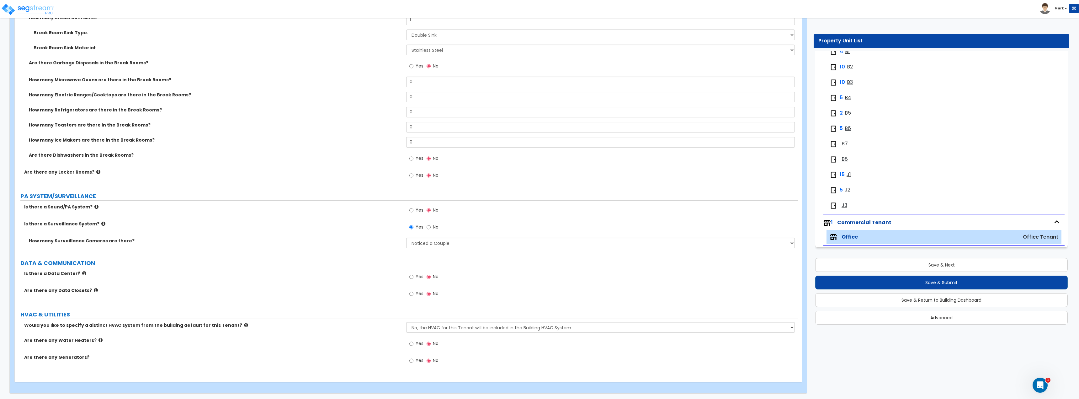
scroll to position [1275, 0]
click at [859, 284] on button "Save & Submit" at bounding box center [941, 282] width 253 height 14
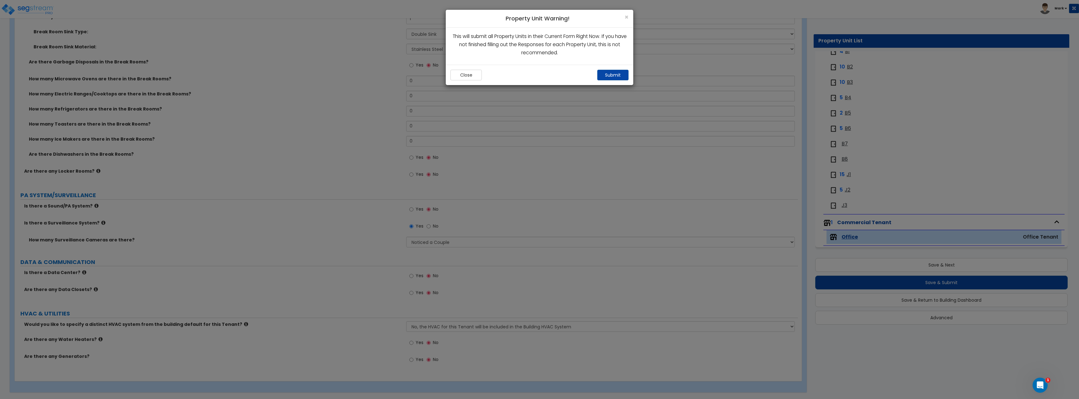
click at [607, 82] on div "Close Submit" at bounding box center [540, 75] width 188 height 20
click at [605, 72] on button "Submit" at bounding box center [612, 75] width 31 height 11
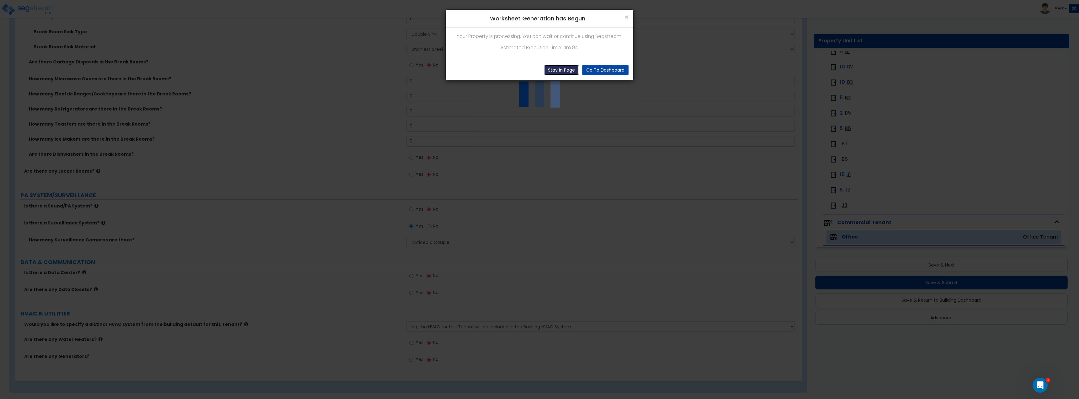
click at [577, 71] on button "Stay In Page" at bounding box center [561, 70] width 35 height 11
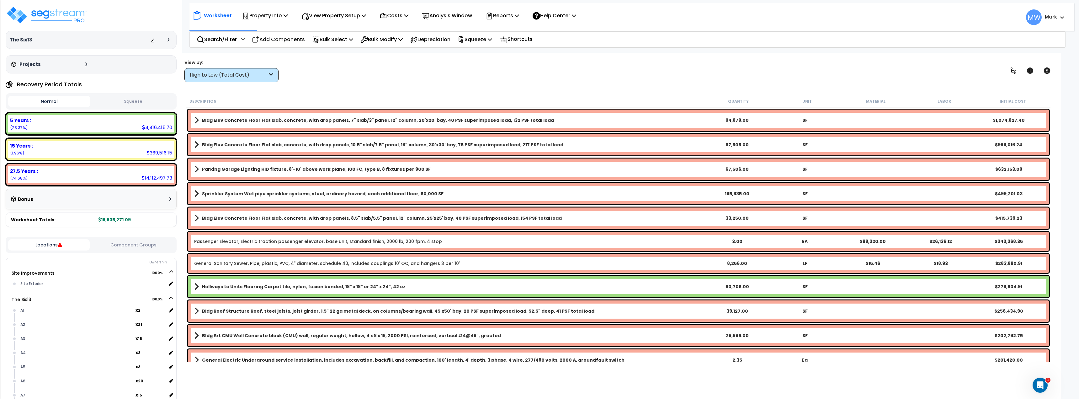
click at [146, 104] on button "Squeeze" at bounding box center [133, 101] width 82 height 11
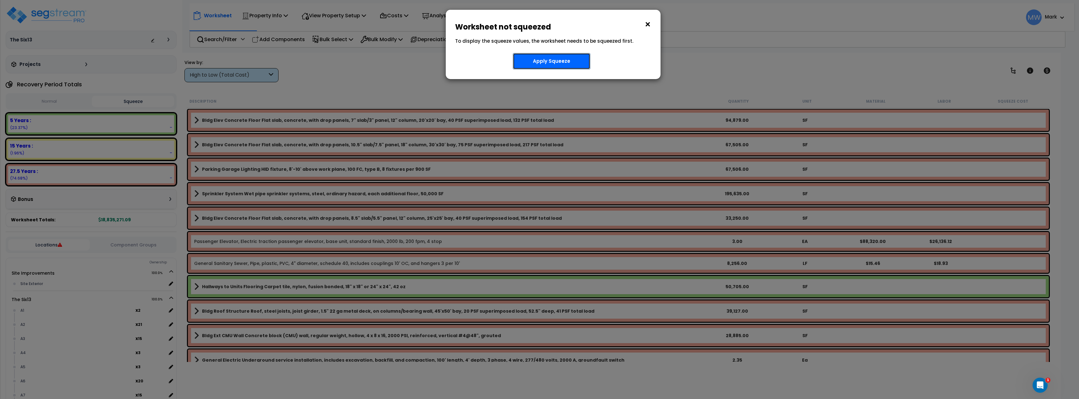
click at [558, 55] on button "Apply Squeeze" at bounding box center [551, 61] width 77 height 16
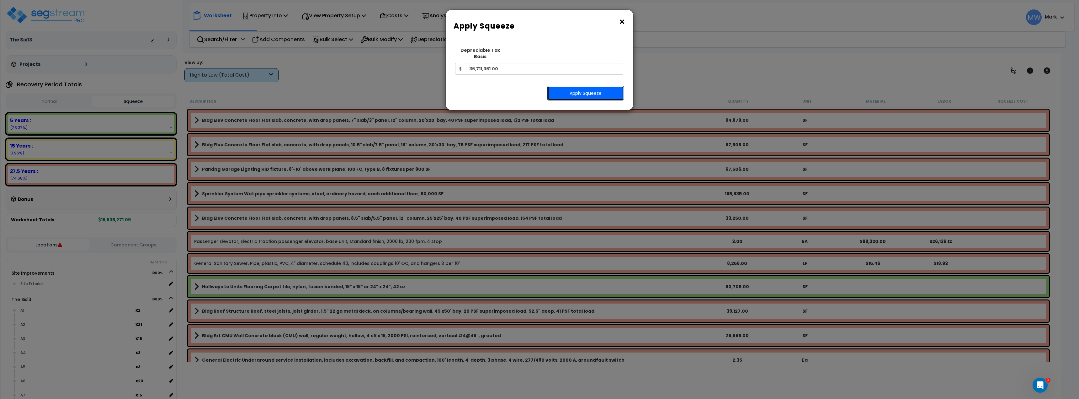
click at [571, 89] on button "Apply Squeeze" at bounding box center [585, 93] width 77 height 14
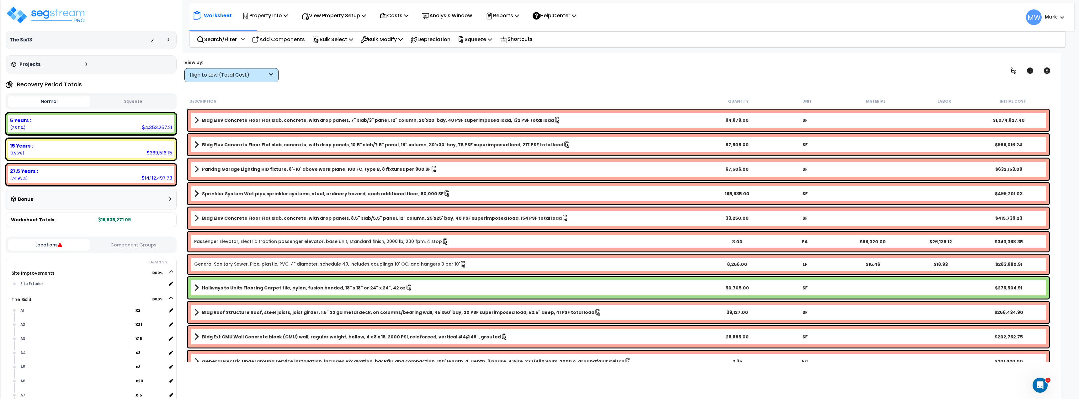
click at [142, 101] on button "Squeeze" at bounding box center [133, 101] width 82 height 11
click at [1046, 389] on div "Open Intercom Messenger" at bounding box center [1039, 383] width 15 height 15
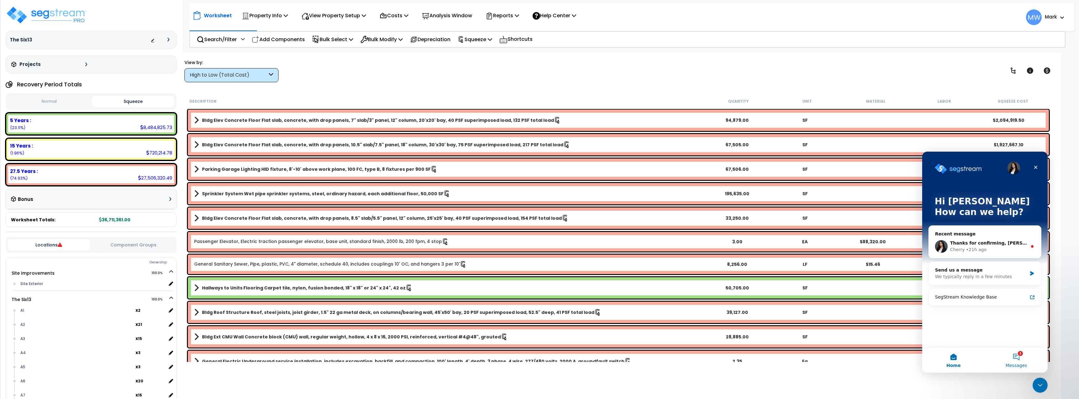
click at [1020, 361] on button "1 Messages" at bounding box center [1016, 359] width 63 height 25
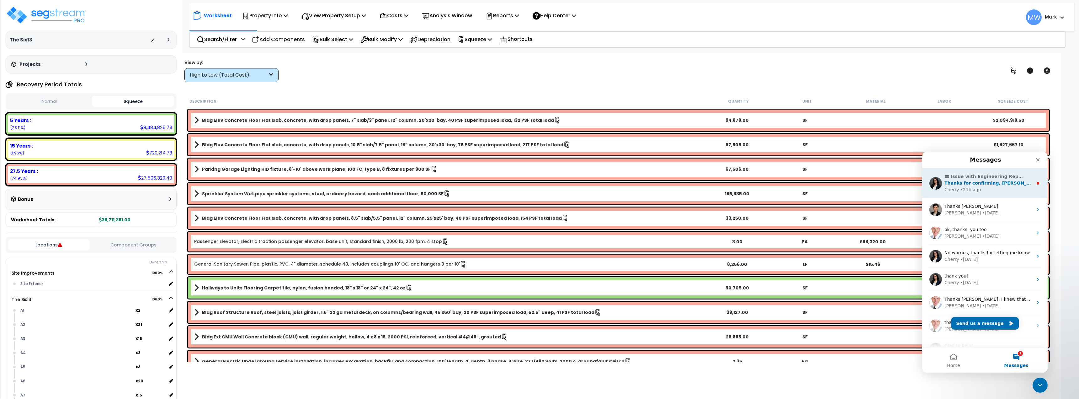
click at [1001, 177] on span "Issue with Engineering Report Tables in CTA Template (Corporate Tax Advisors)" at bounding box center [988, 176] width 75 height 7
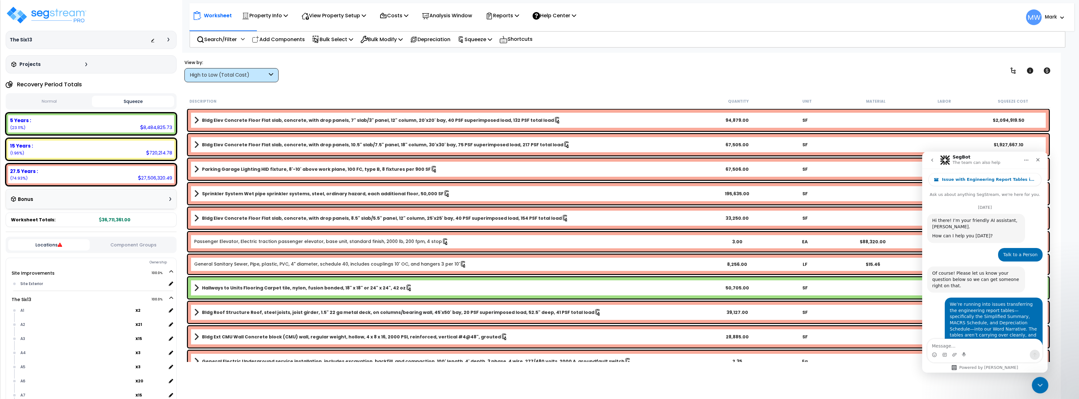
scroll to position [45, 0]
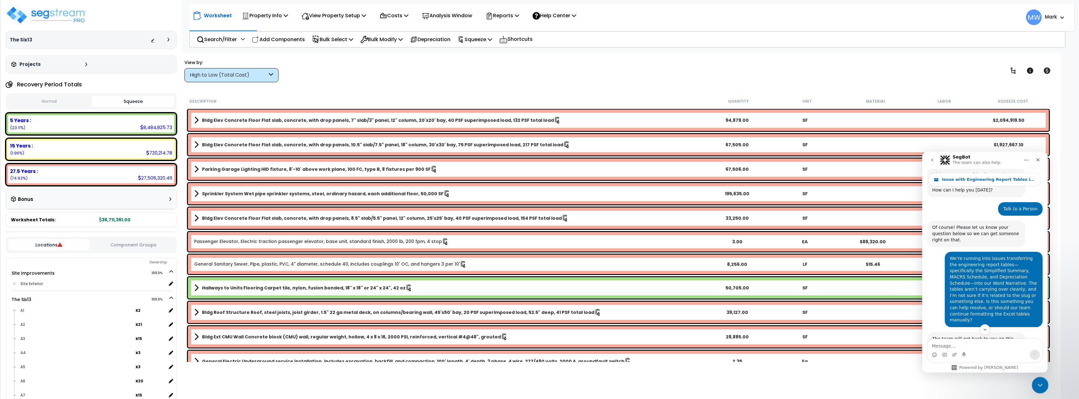
click at [1040, 386] on icon "Close Intercom Messenger" at bounding box center [1040, 384] width 8 height 8
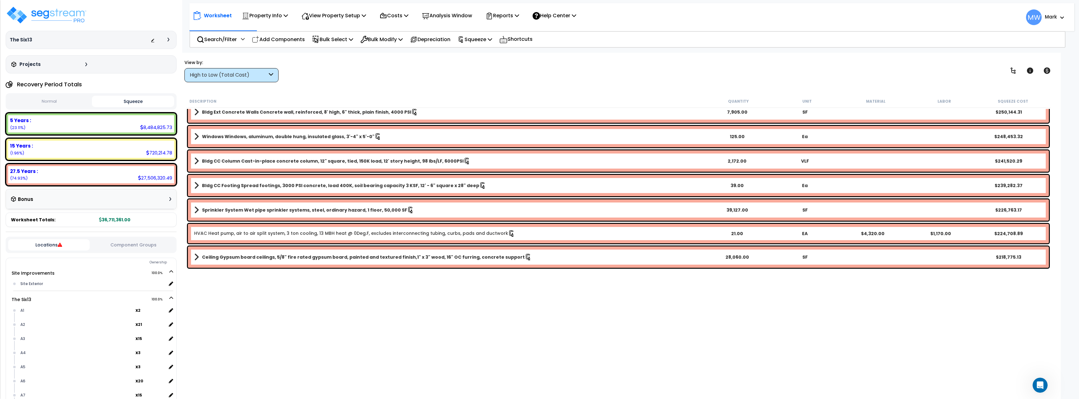
scroll to position [0, 0]
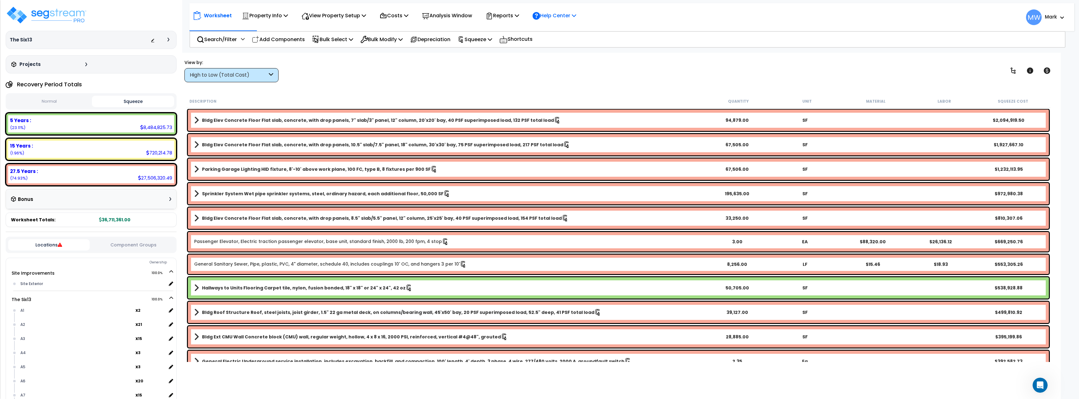
click at [562, 20] on p "Help Center" at bounding box center [555, 15] width 44 height 8
click at [514, 14] on p "Reports" at bounding box center [503, 15] width 34 height 8
click at [529, 43] on link "Manage Report Images" at bounding box center [513, 43] width 62 height 13
click at [118, 242] on button "Component Groups" at bounding box center [134, 244] width 82 height 7
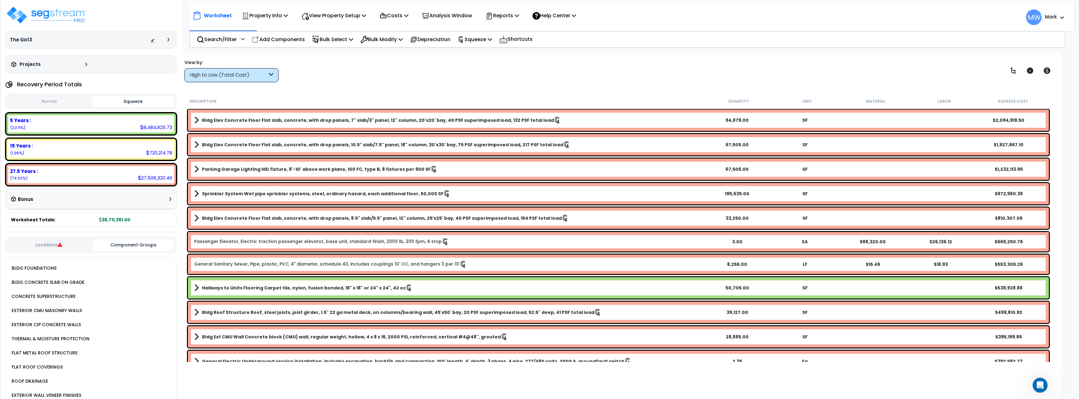
click at [67, 246] on button "Locations" at bounding box center [49, 244] width 82 height 7
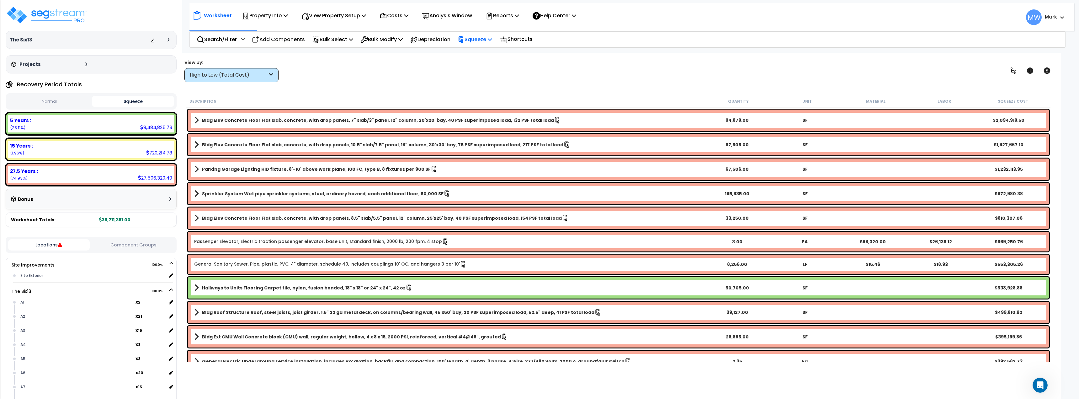
click at [496, 43] on div "Squeeze Re-squeeze Reset Squeeze Show Advanced" at bounding box center [474, 39] width 41 height 15
click at [478, 42] on p "Squeeze" at bounding box center [475, 39] width 35 height 8
click at [477, 50] on link "Re-squeeze" at bounding box center [486, 53] width 62 height 13
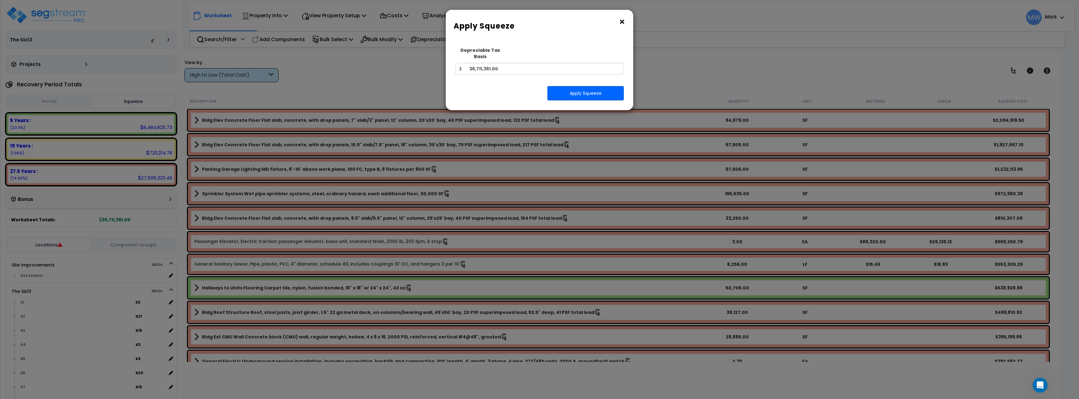
click at [369, 72] on div "× Apply Squeeze Squeeze Type Select 1. Squeeze Entire Worksheet 2. Squeeze by T…" at bounding box center [539, 199] width 1079 height 399
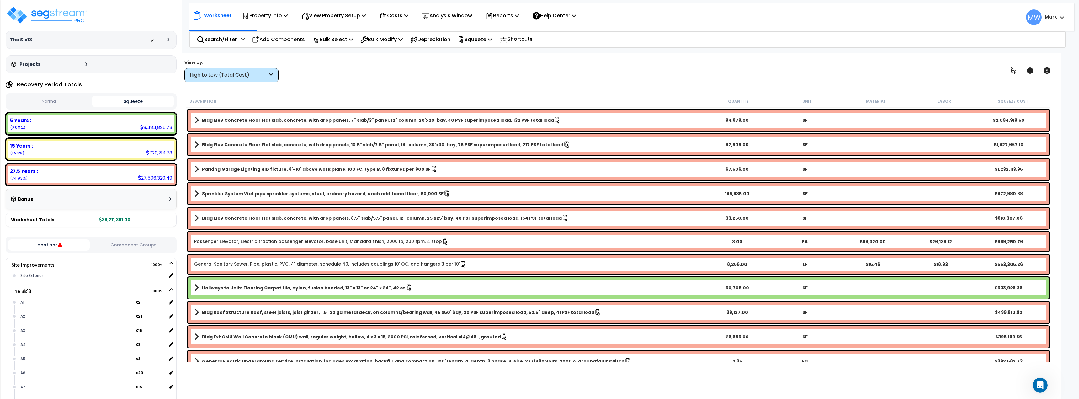
click at [34, 245] on button "Locations" at bounding box center [49, 244] width 82 height 11
click at [171, 261] on icon at bounding box center [171, 263] width 4 height 4
click at [171, 269] on icon at bounding box center [171, 271] width 4 height 4
click at [169, 277] on icon at bounding box center [171, 278] width 4 height 4
click at [170, 279] on icon at bounding box center [171, 278] width 4 height 4
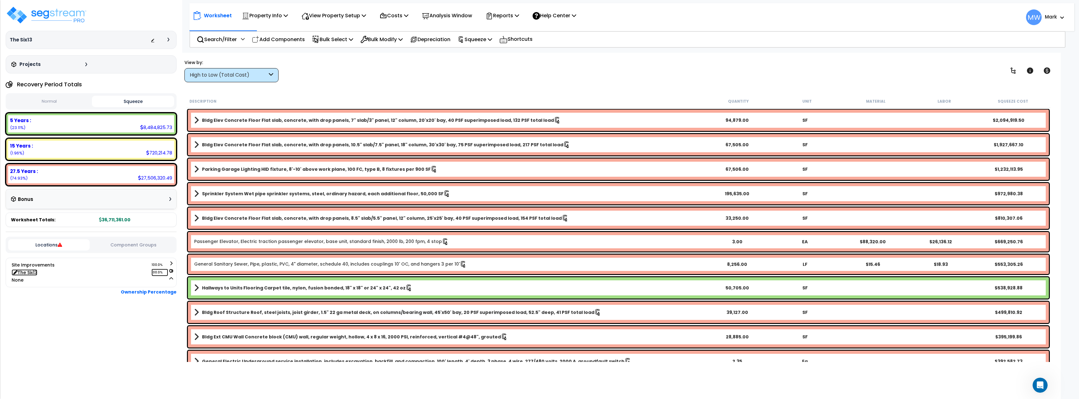
click at [173, 272] on icon at bounding box center [171, 271] width 4 height 4
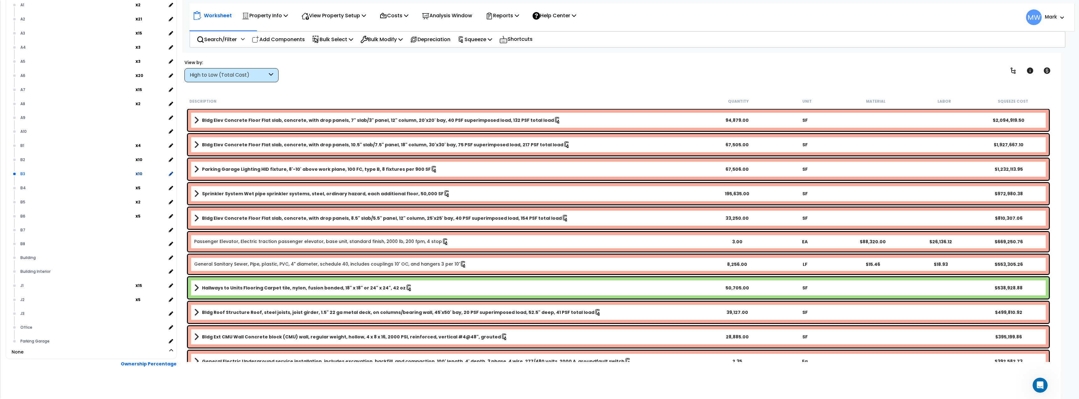
scroll to position [283, 0]
click at [41, 254] on div "Building" at bounding box center [93, 253] width 148 height 8
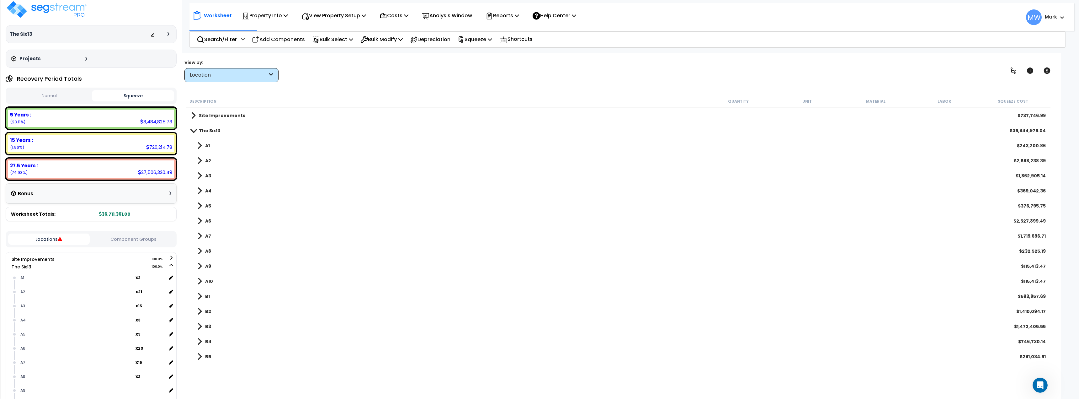
scroll to position [0, 0]
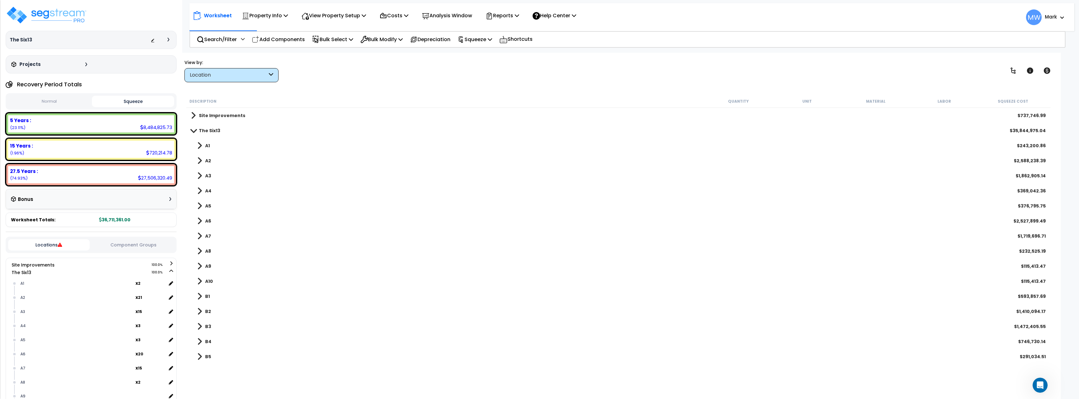
click at [53, 244] on button "Locations" at bounding box center [49, 244] width 82 height 11
click at [61, 245] on icon at bounding box center [60, 244] width 4 height 4
click at [80, 262] on span "Site Improvements 100.0%" at bounding box center [96, 265] width 154 height 8
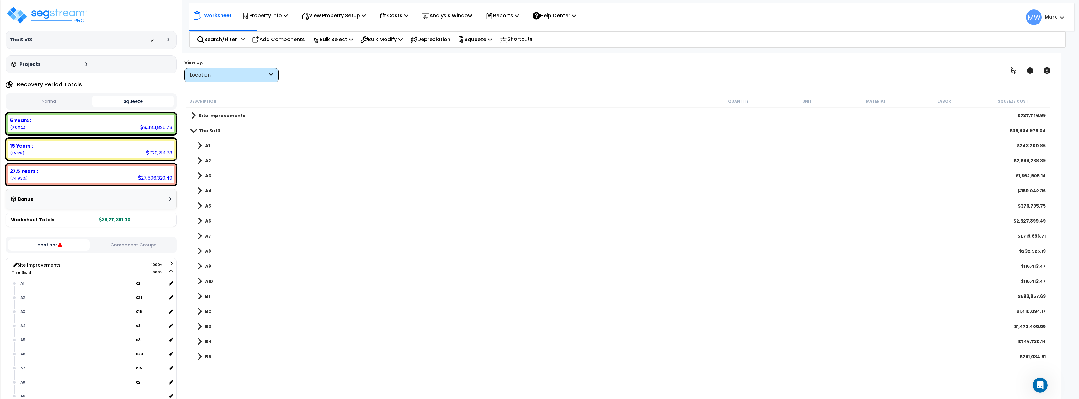
click at [93, 265] on span "Site Improvements 100.0%" at bounding box center [96, 265] width 154 height 8
click at [171, 264] on icon at bounding box center [171, 263] width 4 height 4
click at [135, 251] on div "Locations Component Groups" at bounding box center [91, 245] width 171 height 16
click at [129, 242] on button "Component Groups" at bounding box center [134, 244] width 82 height 7
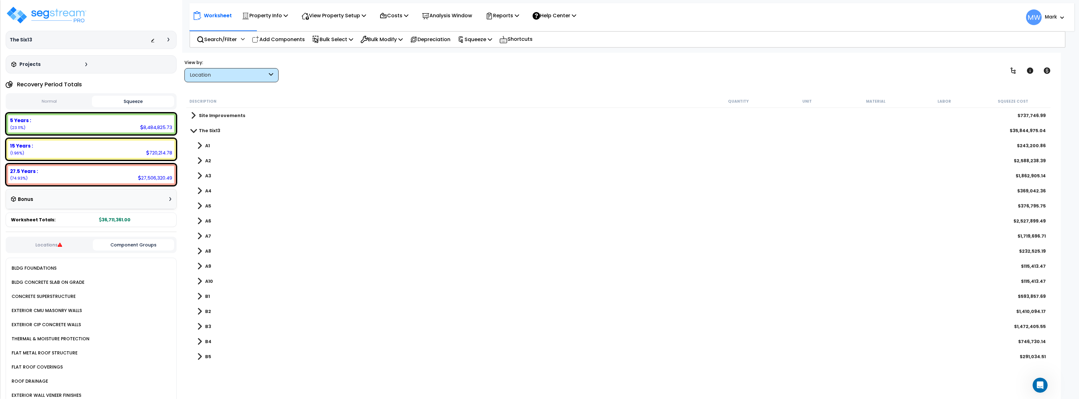
click at [156, 204] on div "Bonus" at bounding box center [91, 199] width 160 height 12
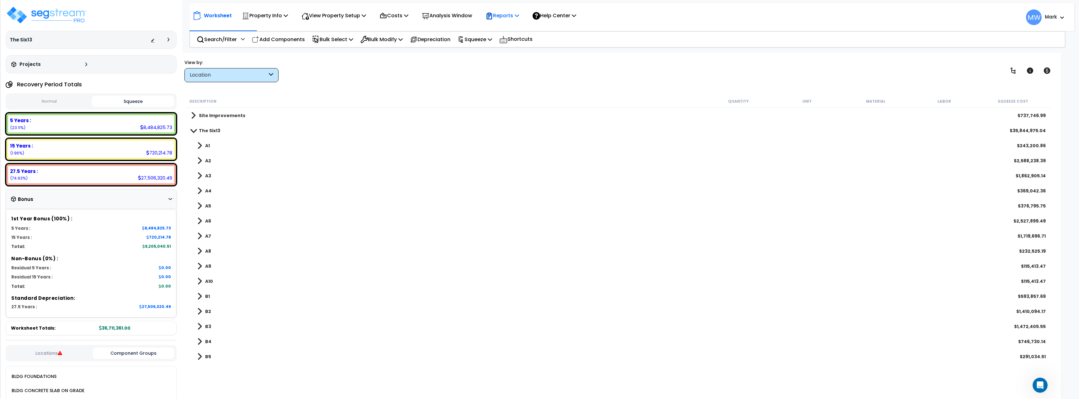
click at [506, 18] on p "Reports" at bounding box center [503, 15] width 34 height 8
click at [432, 77] on div "View by: Location High to Low (Total Cost)" at bounding box center [618, 70] width 872 height 23
click at [194, 128] on span at bounding box center [193, 130] width 9 height 5
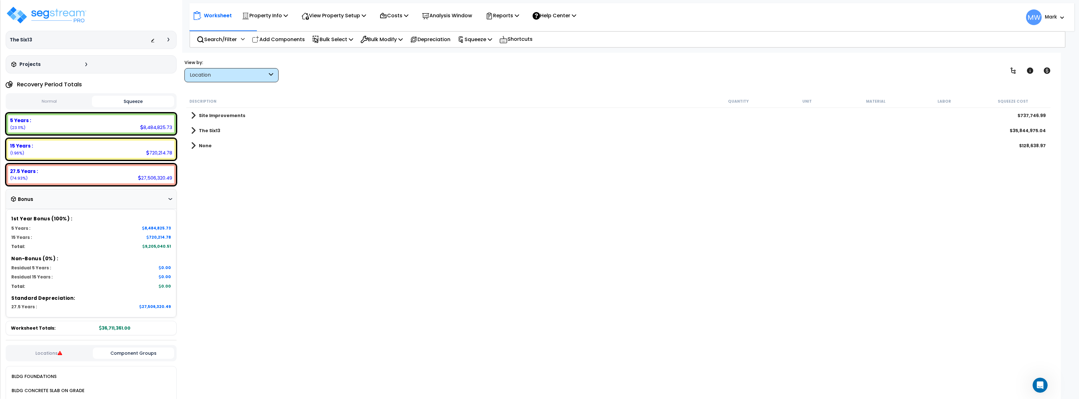
click at [194, 128] on span at bounding box center [193, 130] width 5 height 9
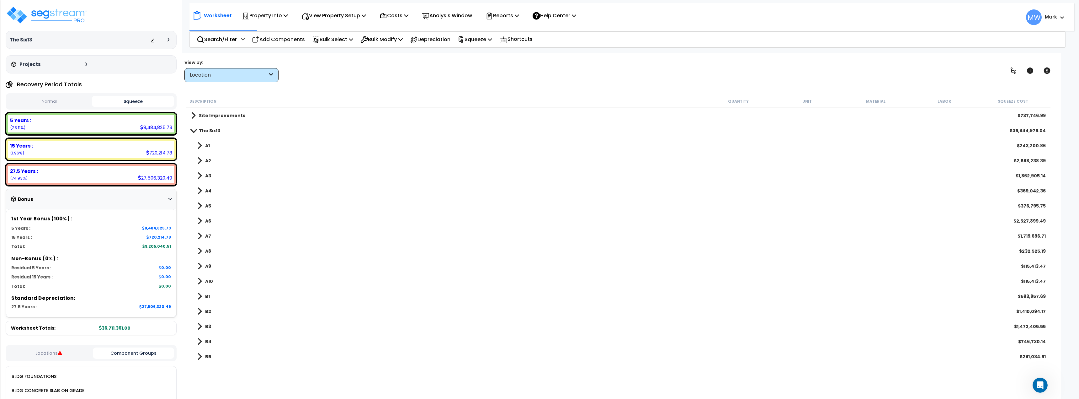
click at [194, 128] on span at bounding box center [193, 130] width 9 height 5
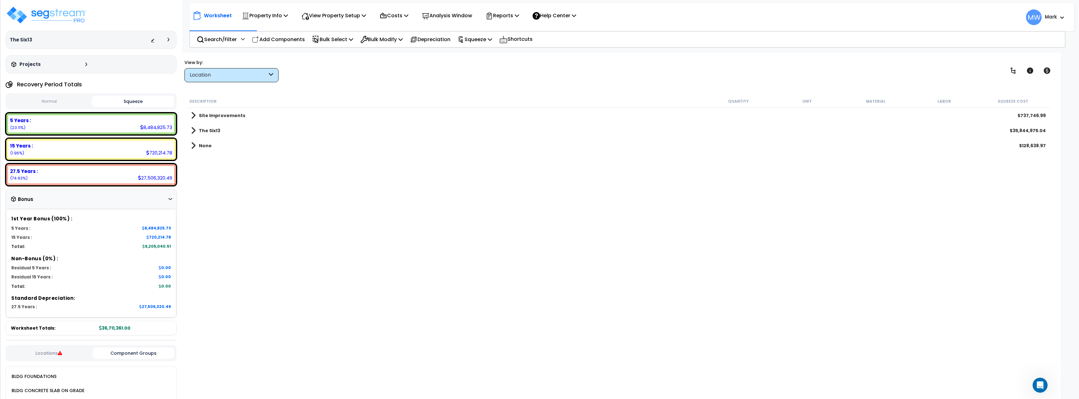
click at [192, 114] on span at bounding box center [193, 115] width 5 height 9
click at [192, 114] on span at bounding box center [193, 115] width 9 height 5
click at [0, 100] on div "The Six13 Depreciable Tax Basis : $36,711,361.00 Placed-In-Service Date : 07-08…" at bounding box center [91, 199] width 182 height 399
click at [25, 99] on button "Normal" at bounding box center [49, 101] width 82 height 11
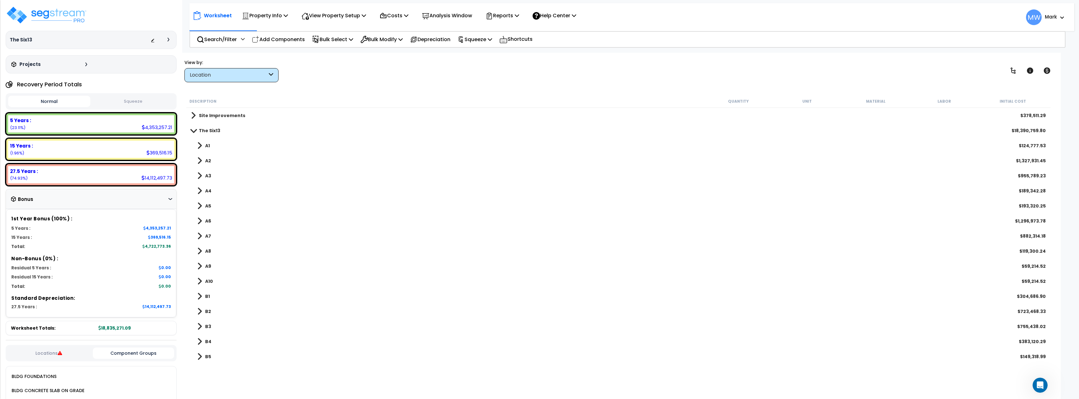
click at [116, 100] on button "Squeeze" at bounding box center [133, 101] width 82 height 11
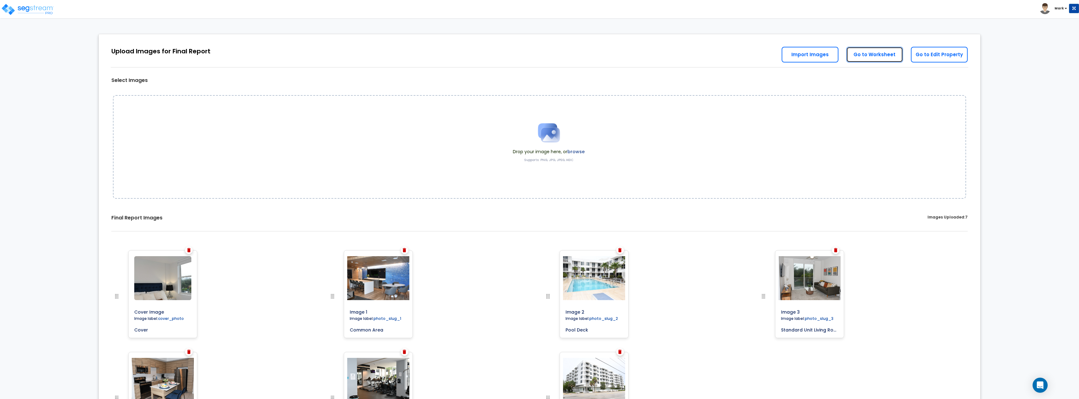
click at [879, 57] on link "Go to Worksheet" at bounding box center [874, 55] width 57 height 16
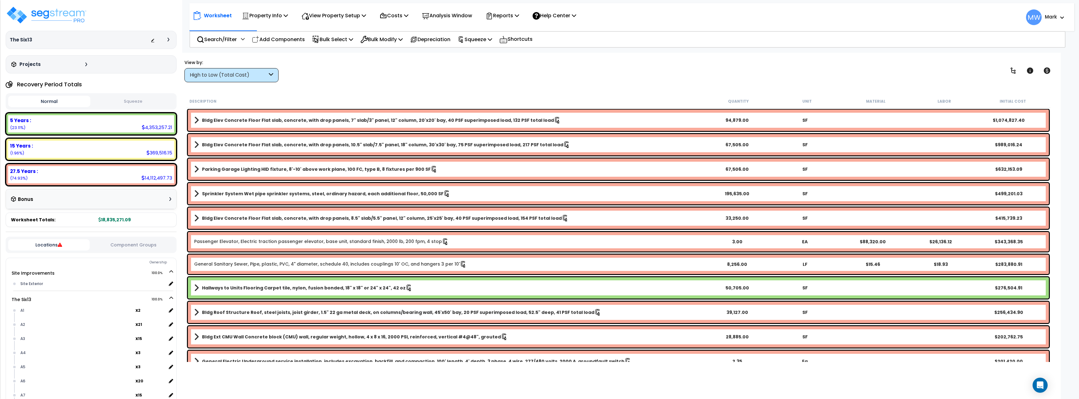
drag, startPoint x: 119, startPoint y: 99, endPoint x: 132, endPoint y: 102, distance: 12.9
click at [119, 100] on button "Squeeze" at bounding box center [133, 101] width 82 height 11
click at [444, 39] on p "Depreciation" at bounding box center [430, 39] width 40 height 8
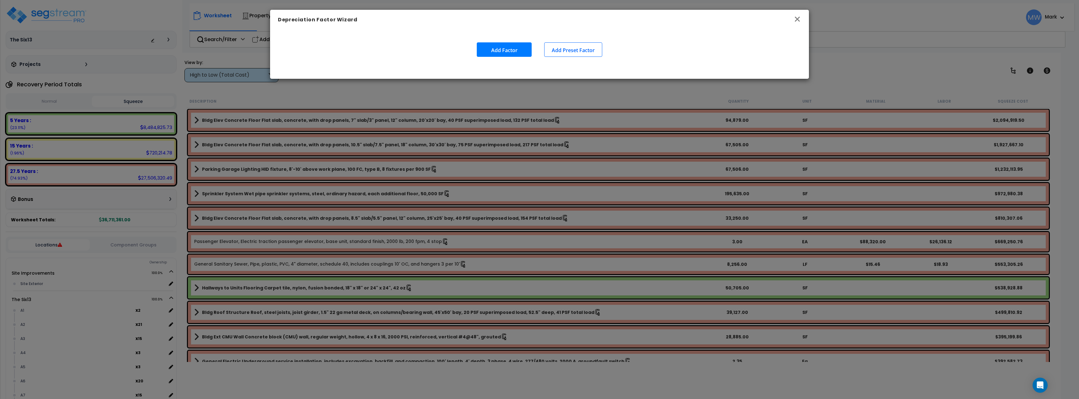
click at [795, 20] on icon "button" at bounding box center [798, 19] width 8 height 8
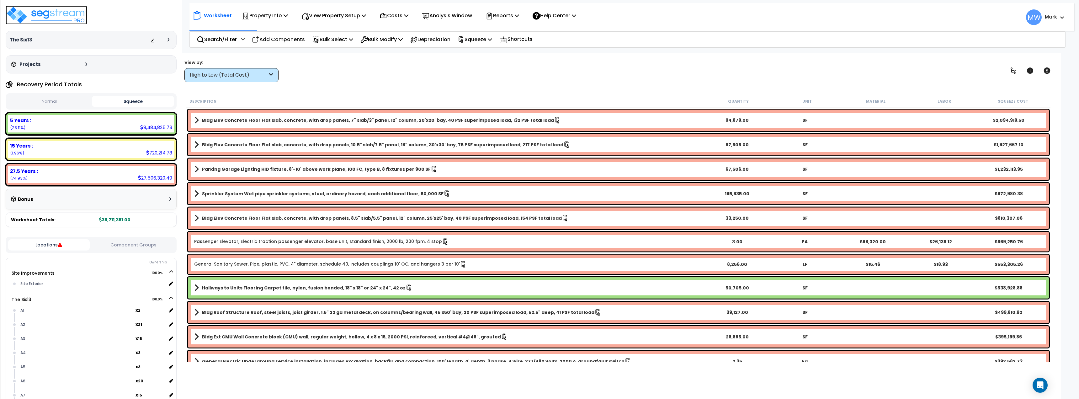
click at [57, 21] on img at bounding box center [47, 15] width 82 height 19
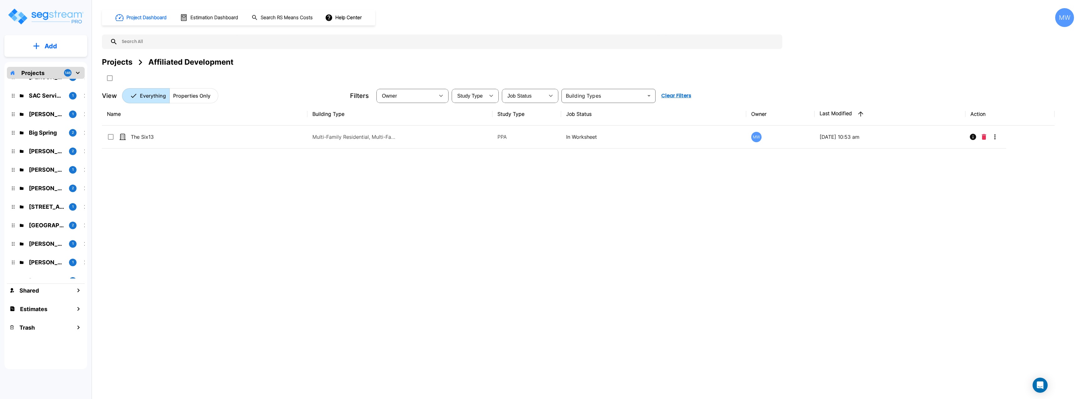
scroll to position [376, 0]
click at [49, 230] on p "Ted Officer" at bounding box center [46, 232] width 35 height 8
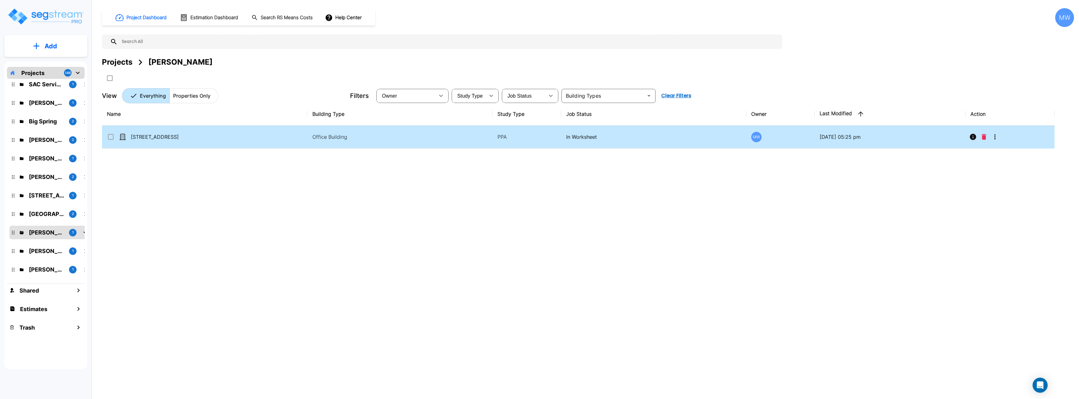
click at [230, 143] on td "9236 Main Street" at bounding box center [204, 136] width 205 height 23
click at [230, 143] on td "[STREET_ADDRESS]" at bounding box center [204, 136] width 205 height 23
checkbox input "true"
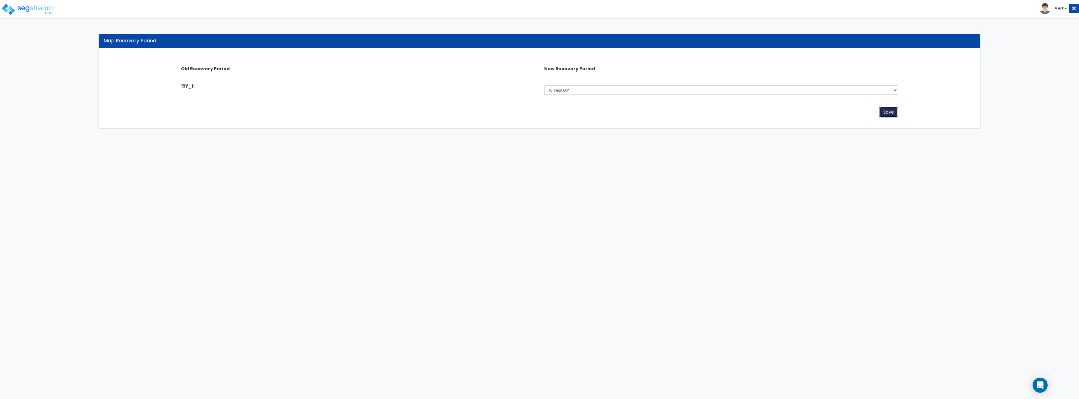
click at [884, 112] on button "Save" at bounding box center [888, 112] width 19 height 11
click at [597, 87] on select "Select 5 Years 7 Years 15 Years 15 Year QIP 39 Years" at bounding box center [721, 89] width 354 height 9
select select "15Y"
click at [544, 85] on select "Select 5 Years 7 Years 15 Years 15 Year QIP 39 Years" at bounding box center [721, 89] width 354 height 9
click at [888, 108] on button "Save" at bounding box center [888, 112] width 19 height 11
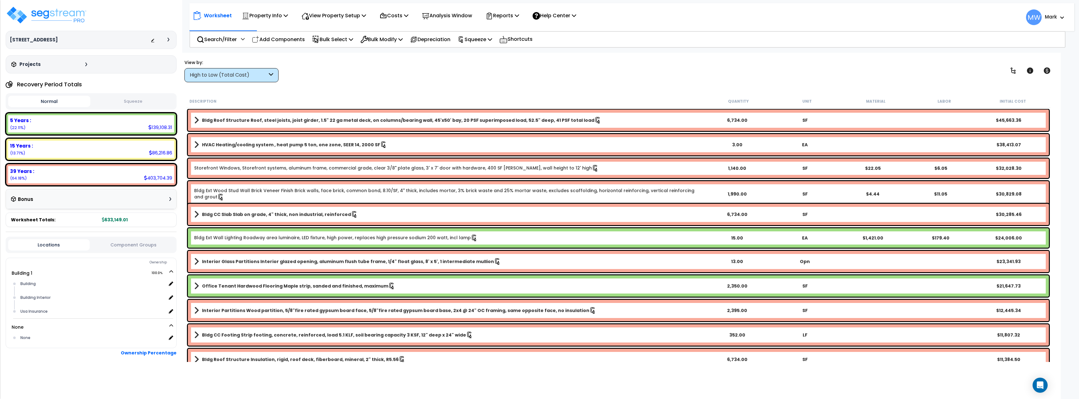
click at [132, 106] on button "Squeeze" at bounding box center [133, 101] width 82 height 11
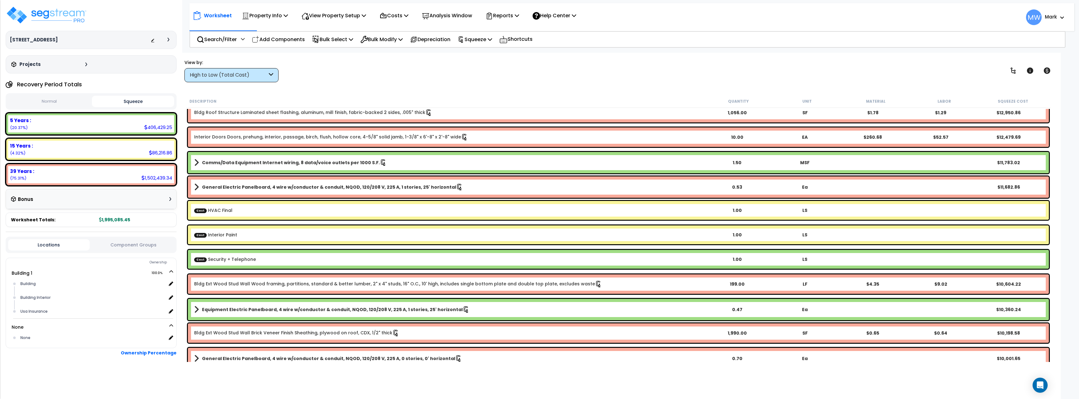
scroll to position [722, 0]
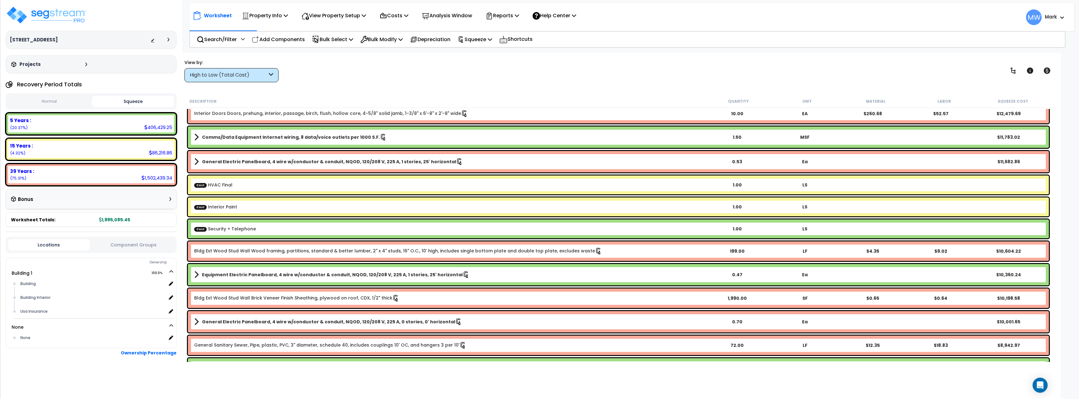
click at [252, 77] on div "High to Low (Total Cost)" at bounding box center [228, 75] width 77 height 7
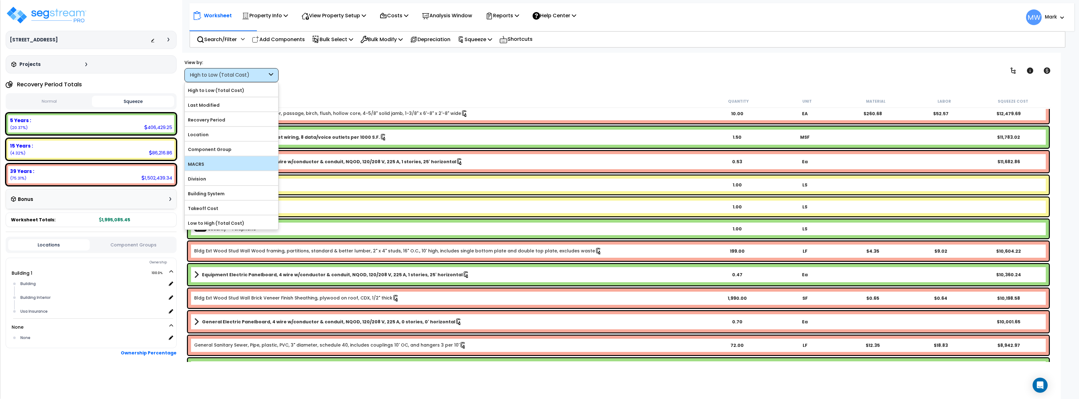
click at [221, 166] on label "MACRS" at bounding box center [231, 163] width 93 height 9
click at [0, 0] on input "MACRS" at bounding box center [0, 0] width 0 height 0
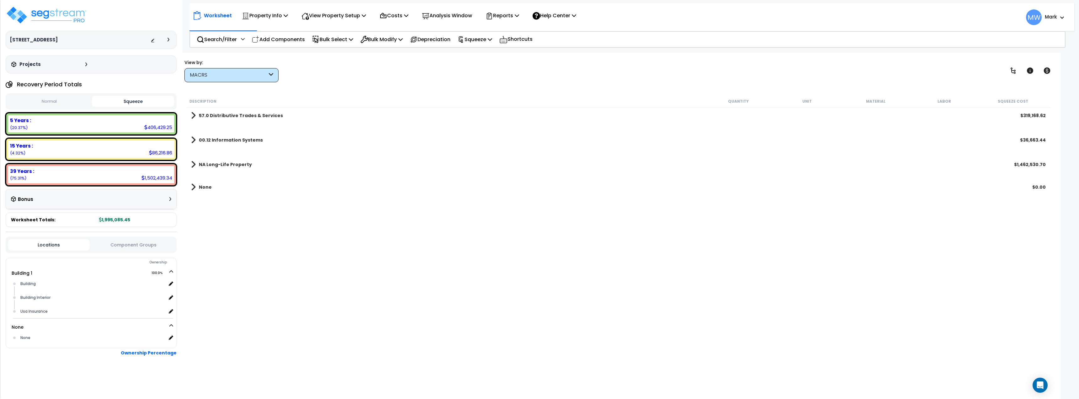
click at [217, 163] on b "NA Long-Life Property" at bounding box center [225, 164] width 53 height 6
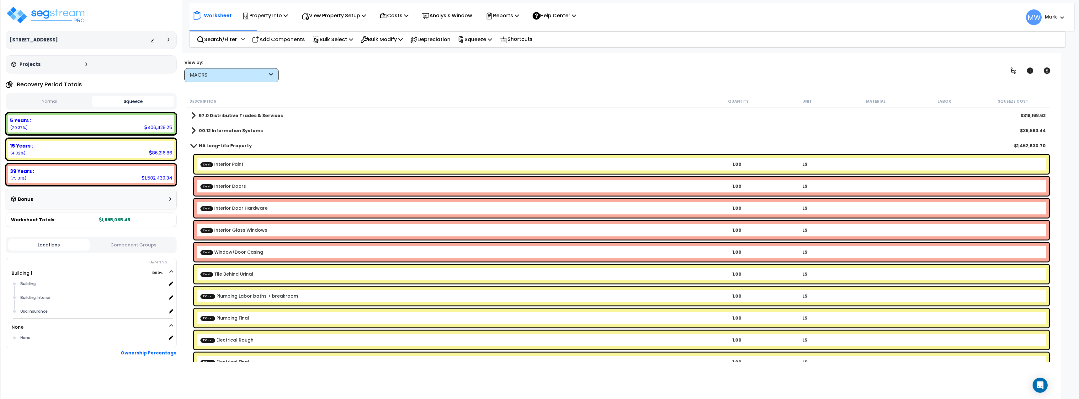
click at [194, 142] on link "NA Long-Life Property" at bounding box center [221, 145] width 61 height 9
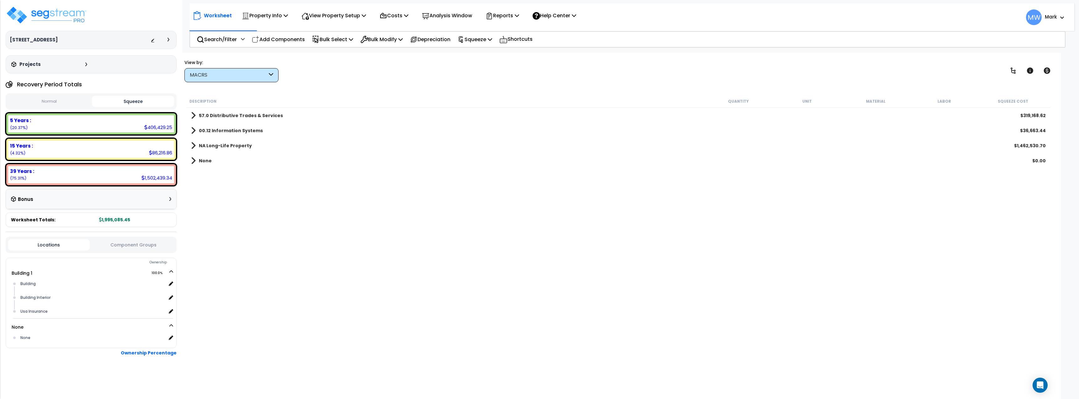
click at [197, 113] on link "57.0 Distributive Trades & Services" at bounding box center [237, 115] width 92 height 9
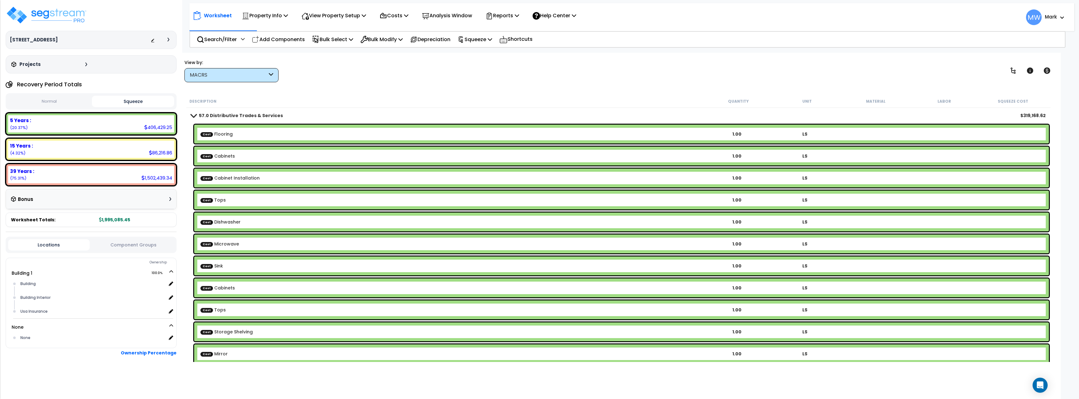
click at [191, 116] on span at bounding box center [193, 115] width 9 height 5
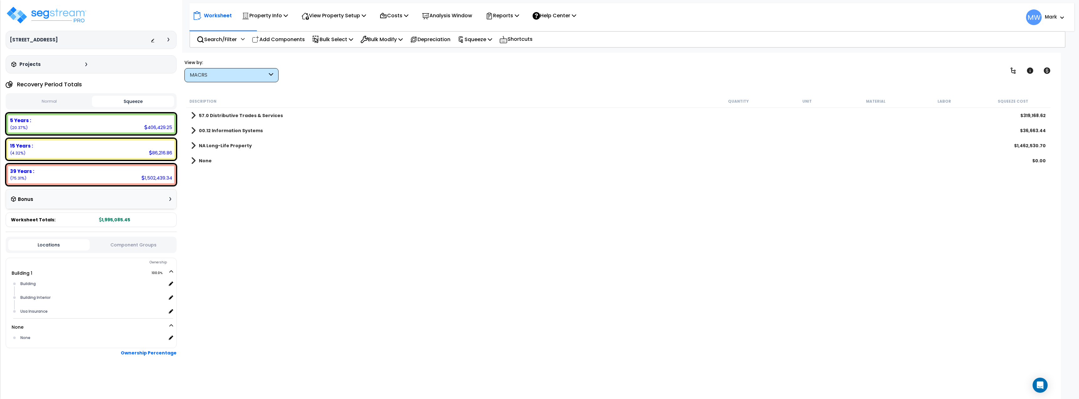
click at [296, 16] on div "Worksheet Property Info Property Setup Add Property Unit Template property Clon…" at bounding box center [386, 15] width 387 height 15
click at [279, 17] on p "Property Info" at bounding box center [265, 15] width 46 height 8
click at [269, 28] on link "Property Setup" at bounding box center [270, 30] width 62 height 13
click at [504, 19] on p "Reports" at bounding box center [503, 15] width 34 height 8
click at [451, 14] on p "Analysis Window" at bounding box center [447, 15] width 50 height 8
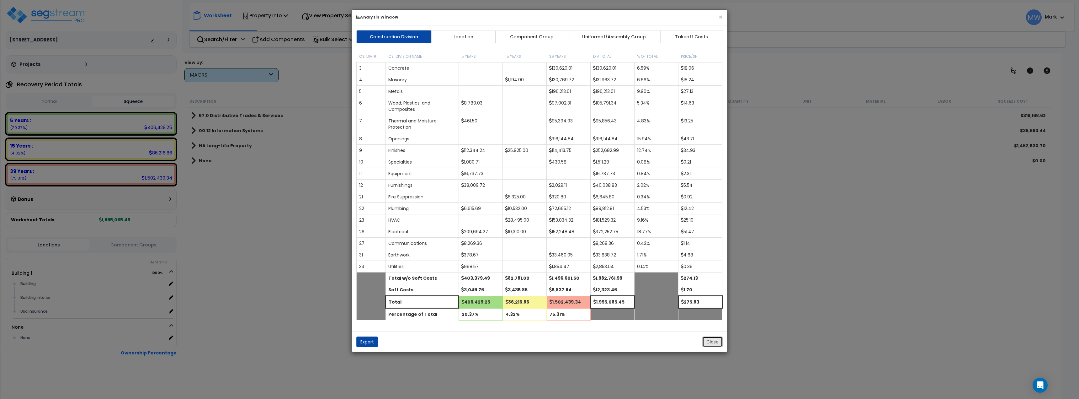
click at [710, 340] on button "Close" at bounding box center [712, 341] width 20 height 11
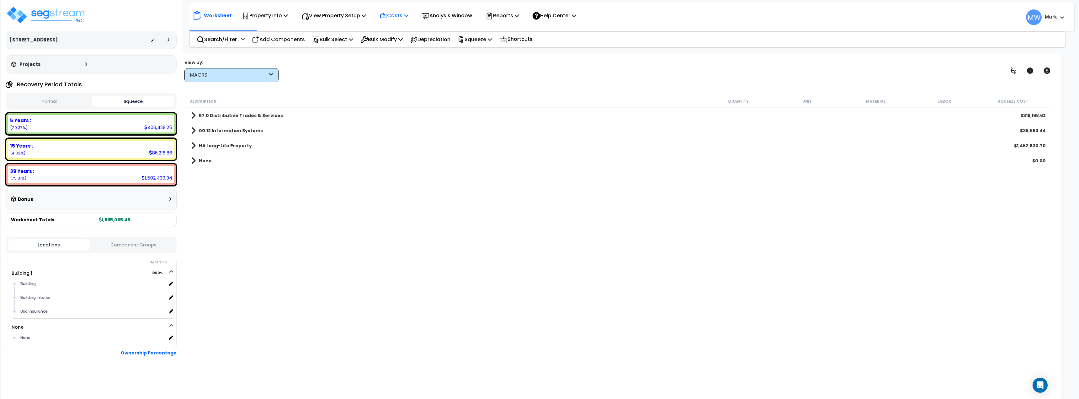
click at [397, 18] on p "Costs" at bounding box center [394, 15] width 29 height 8
click at [400, 50] on div "Property Name DB Costs Setup Indirect Costs Direct Costs Costs Setup Rapid Take…" at bounding box center [539, 40] width 1079 height 25
click at [400, 16] on p "Costs" at bounding box center [394, 15] width 29 height 8
click at [403, 42] on link "Direct Costs" at bounding box center [407, 43] width 62 height 13
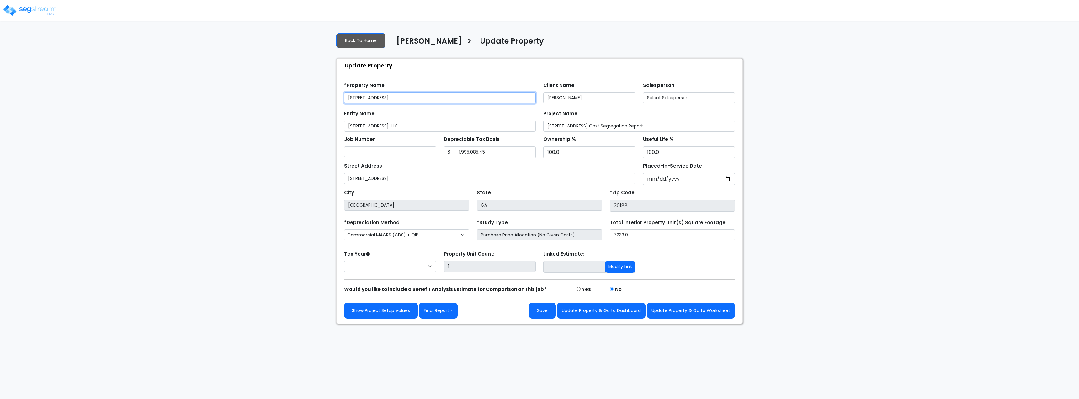
select select "2025"
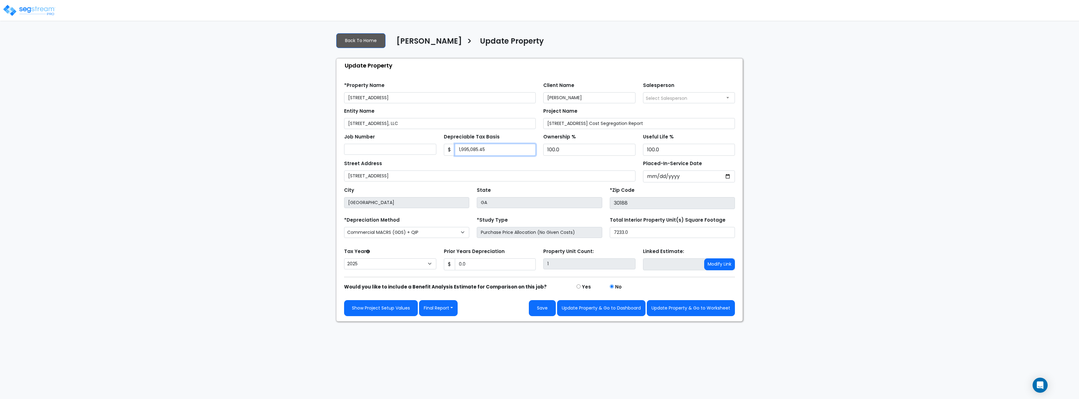
click at [502, 149] on input "1,995,085.45" at bounding box center [495, 150] width 81 height 12
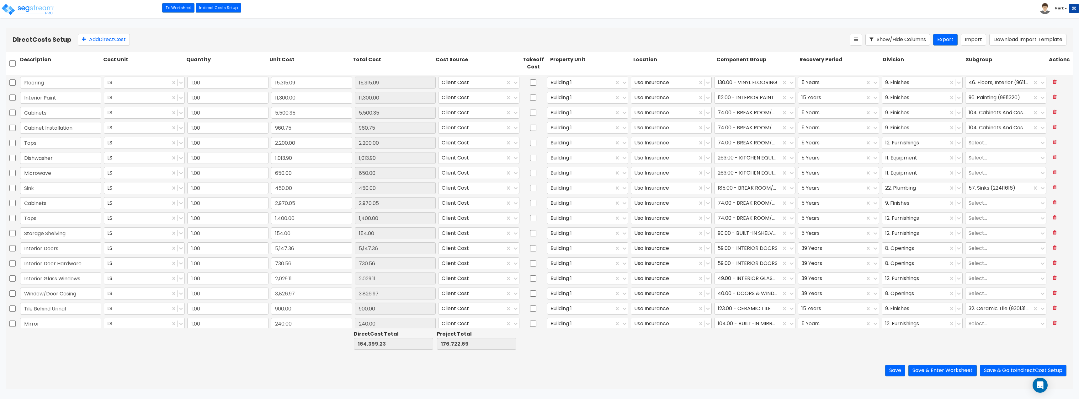
type input "1.00"
type input "15,315.09"
type input "1.00"
type input "11,300.00"
type input "1.00"
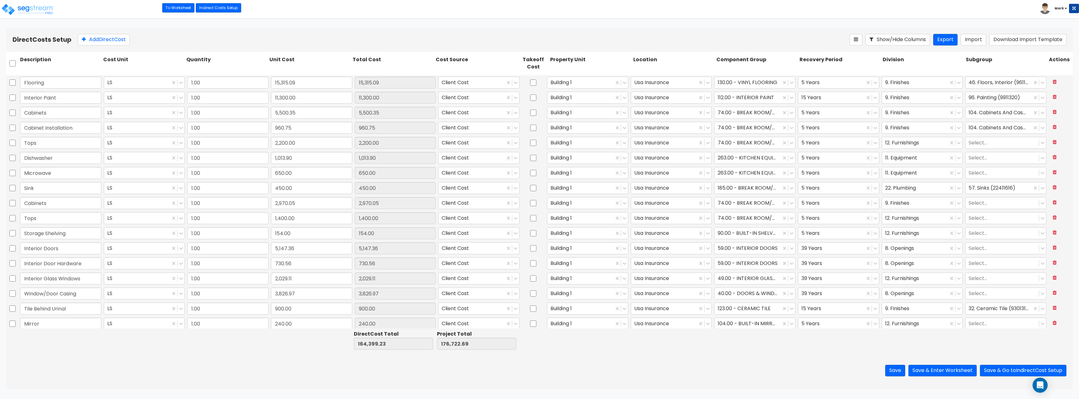
type input "5,500.35"
type input "1.00"
type input "960.75"
type input "1.00"
type input "2,200.00"
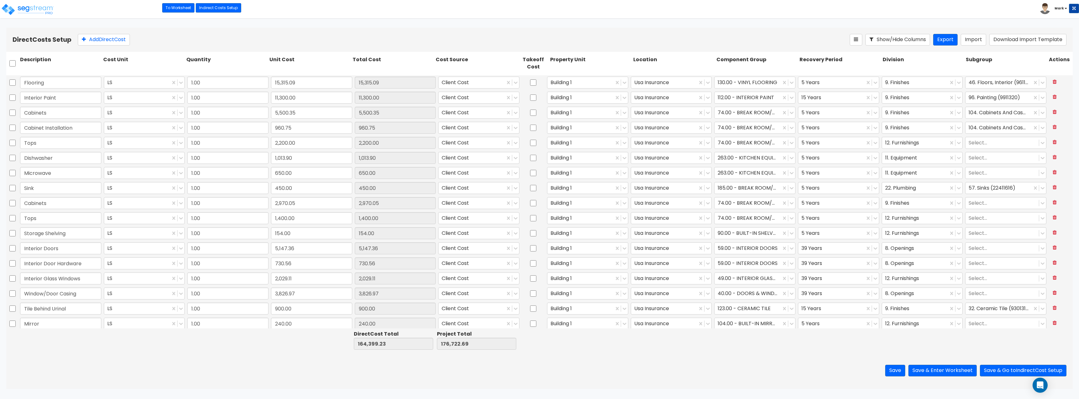
type input "1.00"
type input "1,013.90"
type input "1.00"
type input "650.00"
type input "1.00"
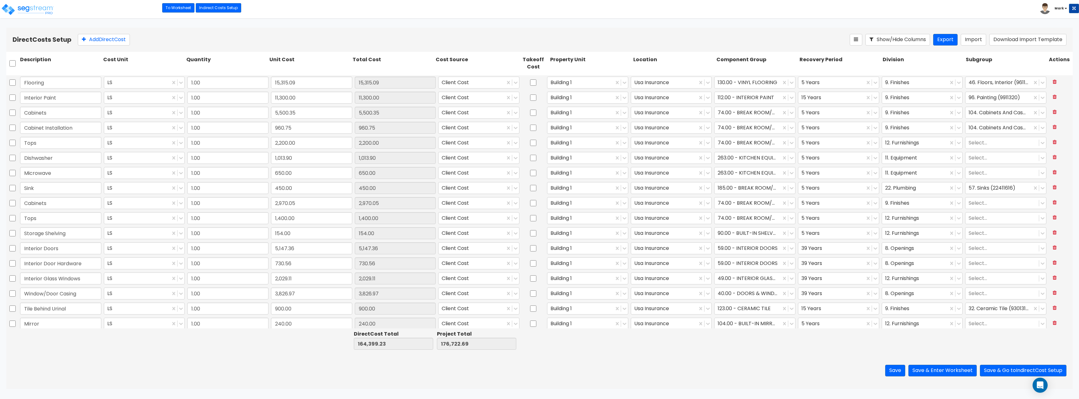
type input "450.00"
type input "1.00"
type input "2,970.05"
type input "1.00"
type input "1,400.00"
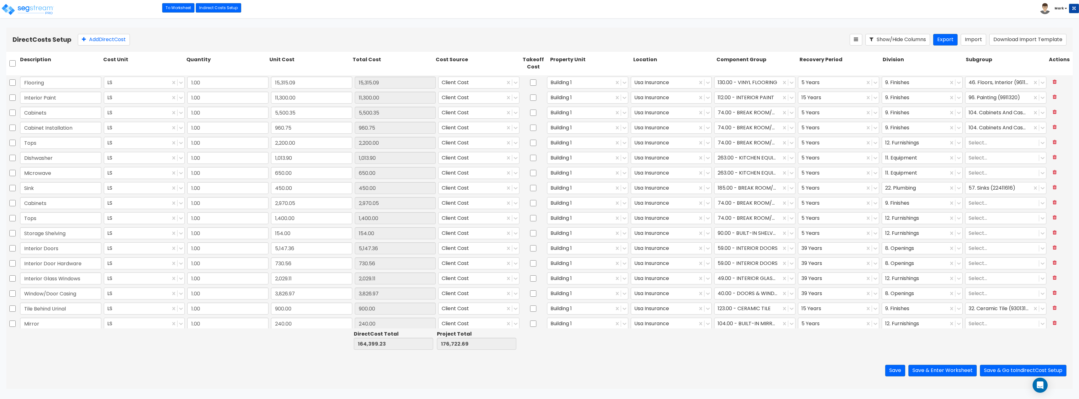
type input "1.00"
type input "154.00"
type input "1.00"
type input "5,147.36"
type input "1.00"
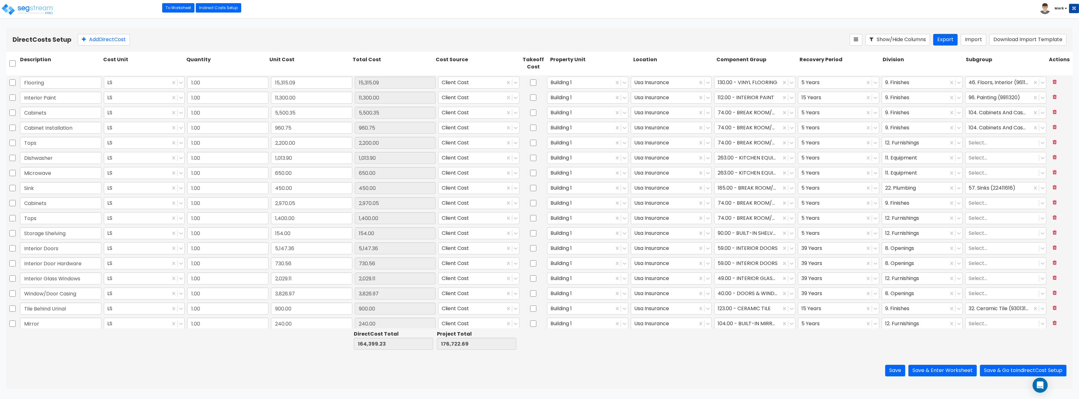
type input "730.56"
type input "1.00"
type input "2,029.11"
type input "1.00"
type input "3,826.97"
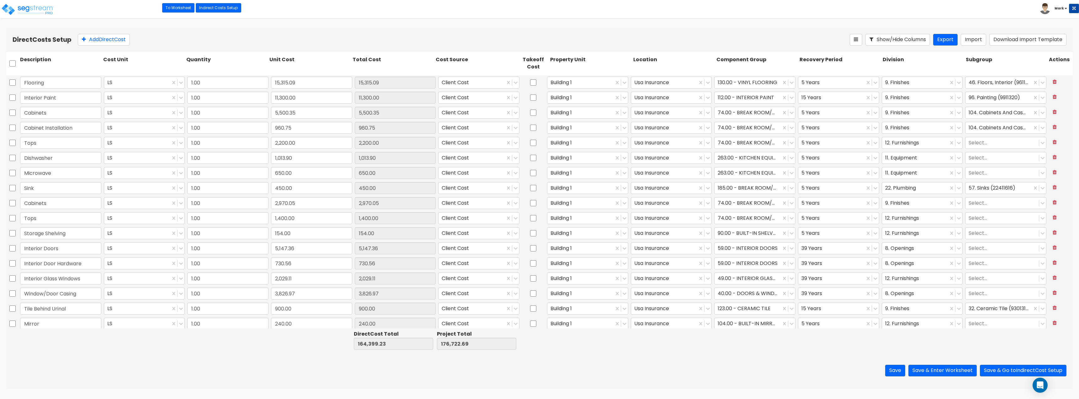
type input "1.00"
type input "900.00"
type input "1.00"
type input "240.00"
type input "1.00"
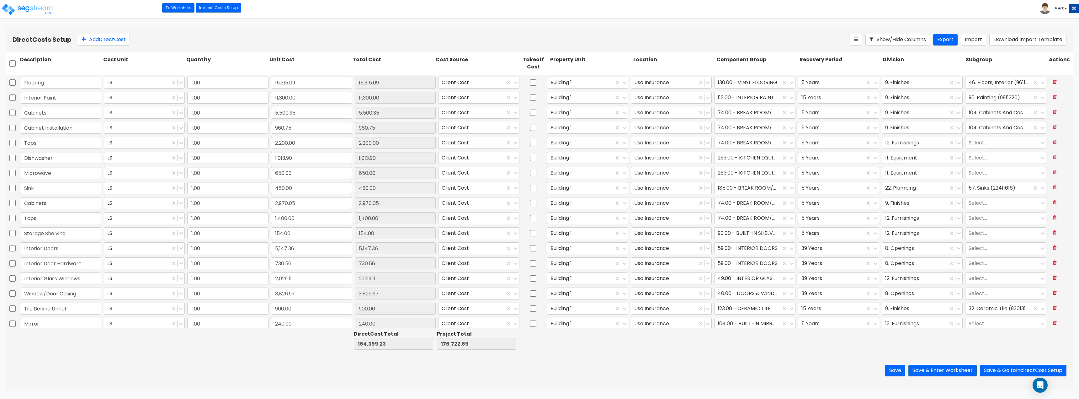
type input "4,207.00"
type input "1.00"
type input "6,325.00"
type input "1.00"
type input "7,790.00"
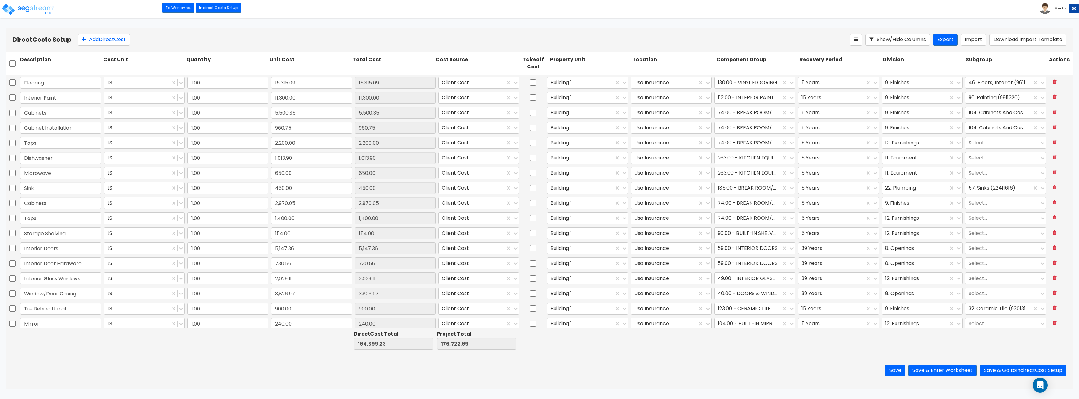
type input "1.00"
type input "2,520.00"
type input "1.00"
type input "17,097.00"
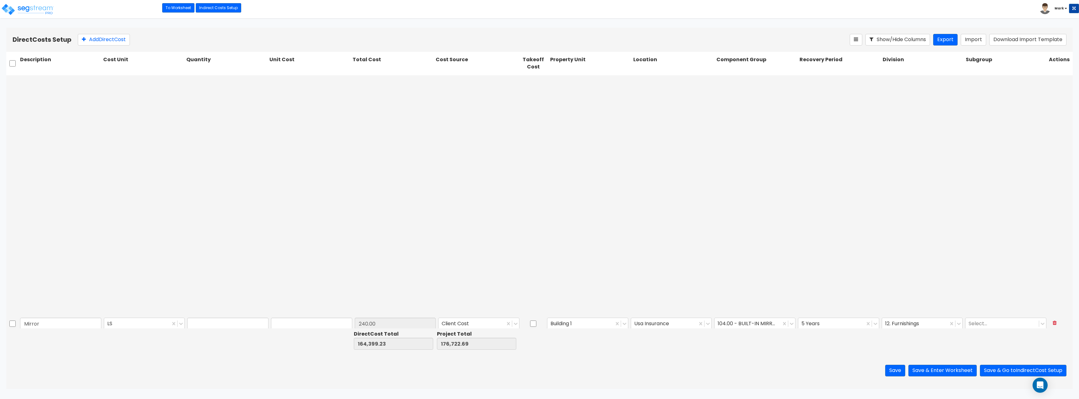
type input "1.00"
type input "10,793.64"
type input "1.00"
type input "8,330.00"
type input "1.00"
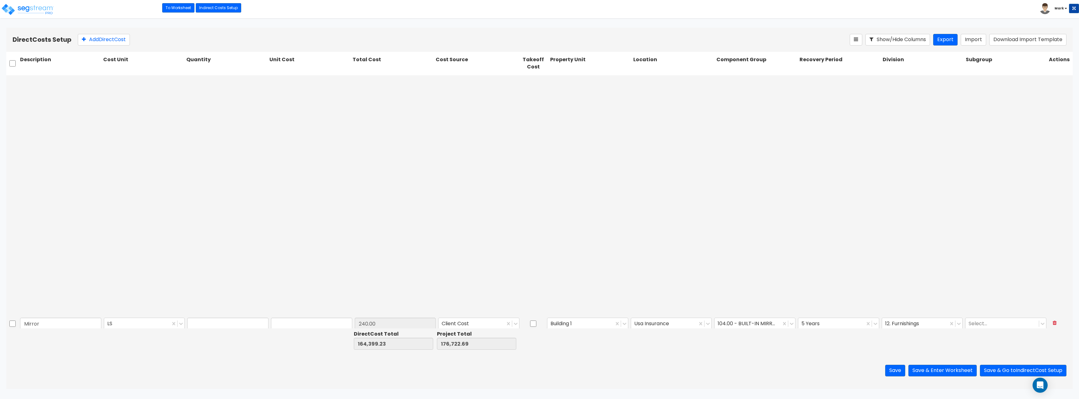
type input "6,500.00"
type input "1.00"
type input "3,490.00"
type input "1.00"
type input "3,696.00"
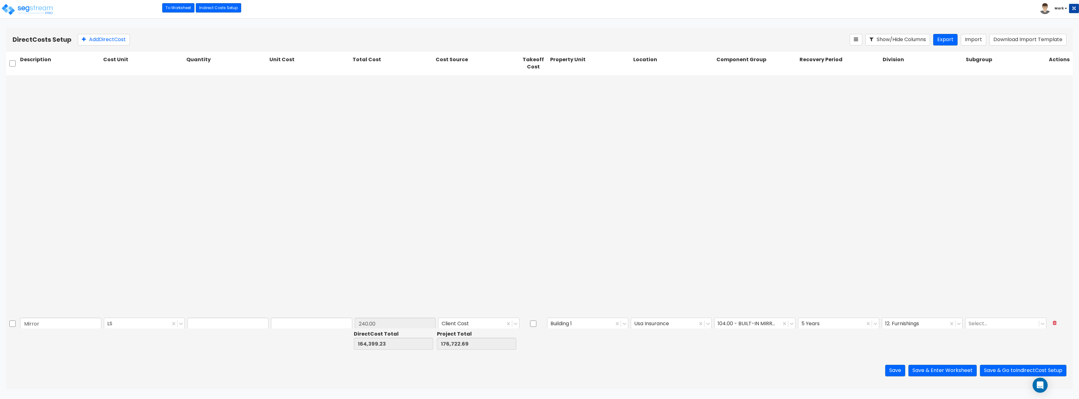
type input "1.00"
type input "13,725.00"
type input "1.00"
type input "2,259.04"
type input "1.00"
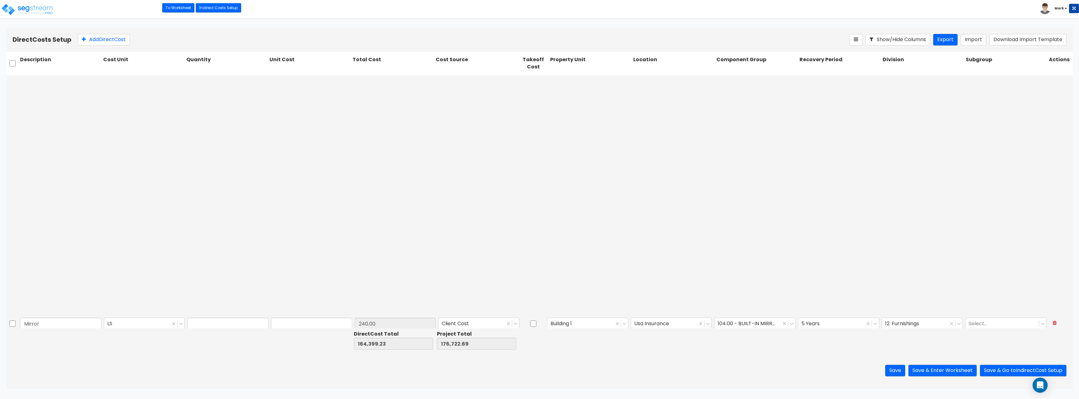
type input "320.80"
type input "1.00"
type input "6,325.00"
type input "1.00"
type input "2,559.90"
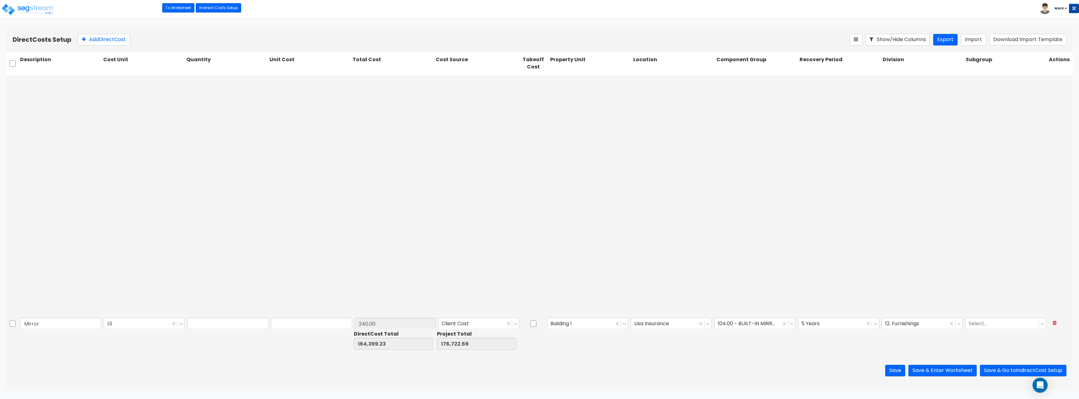
type input "1.00"
type input "1,194.00"
type input "1.00"
type input "1,080.71"
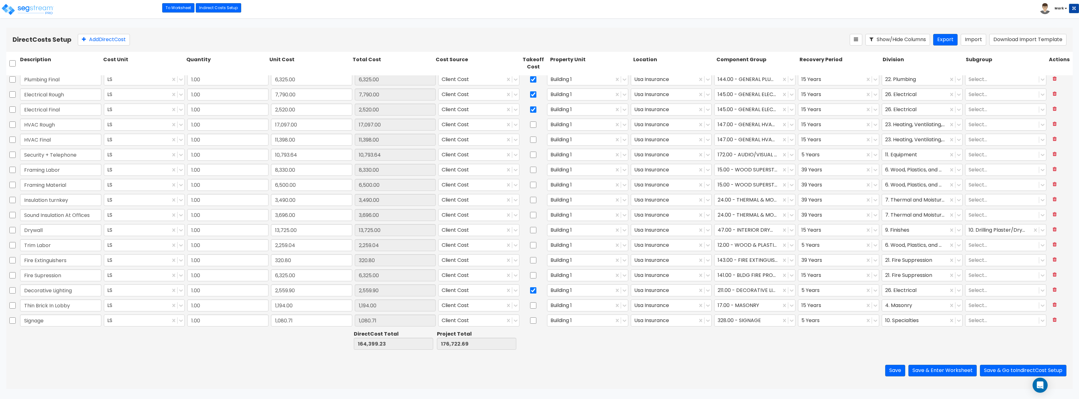
type input "1.00"
type input "240.00"
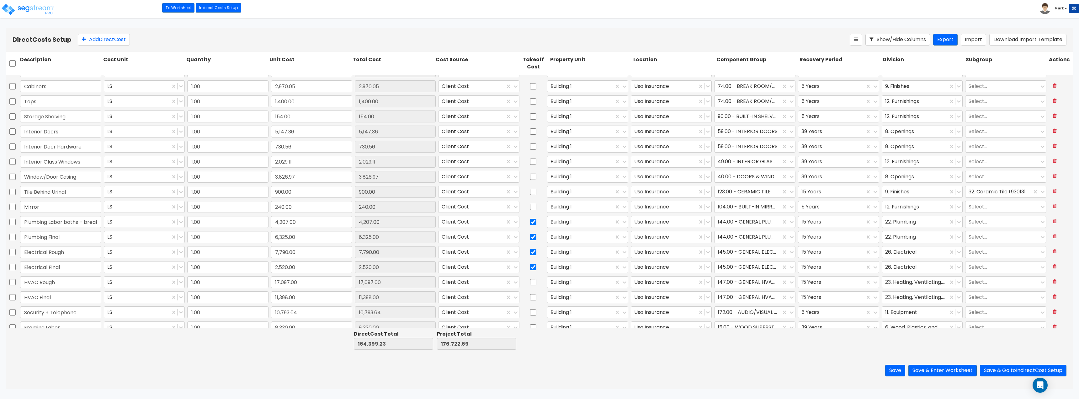
type input "1.00"
type input "1,013.90"
type input "1.00"
type input "650.00"
type input "1.00"
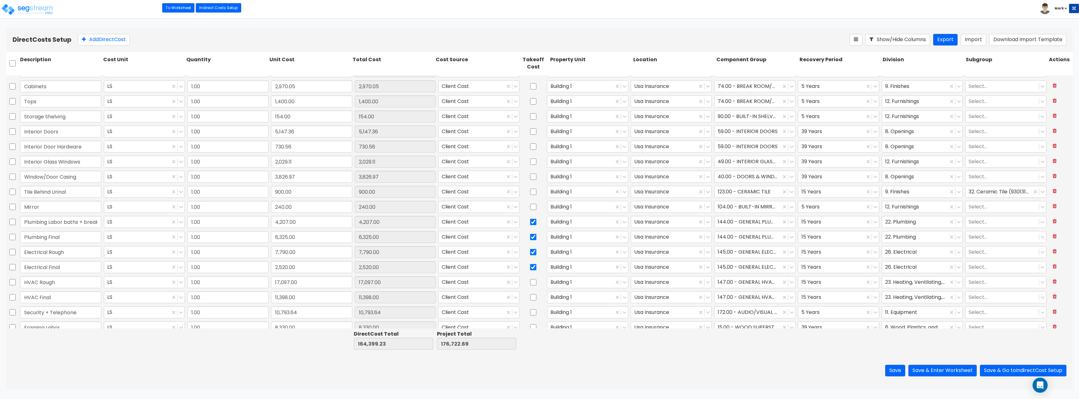
type input "450.00"
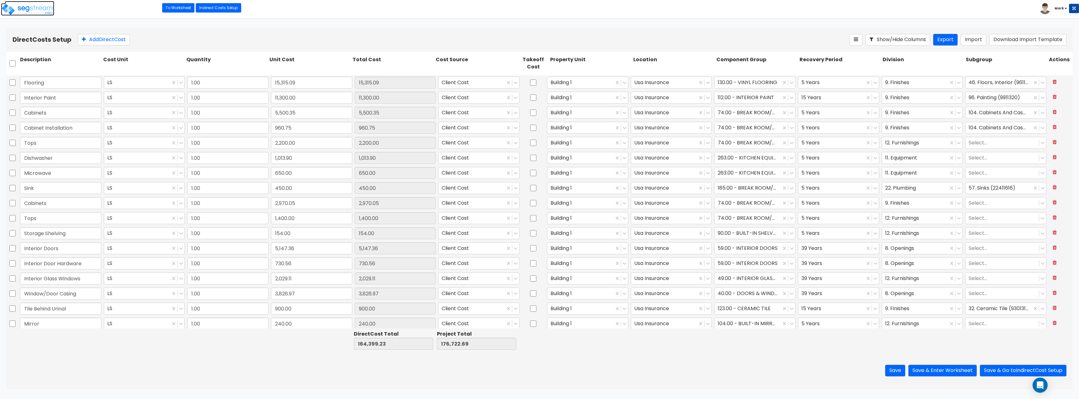
click at [30, 12] on img at bounding box center [27, 9] width 53 height 13
